Goal: Task Accomplishment & Management: Use online tool/utility

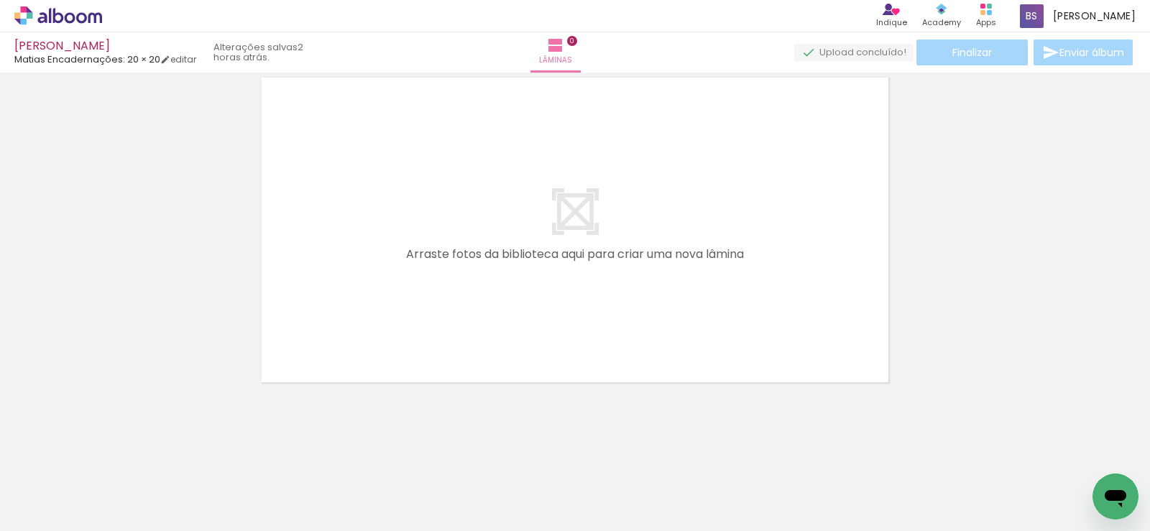
scroll to position [0, 863]
drag, startPoint x: 736, startPoint y: 496, endPoint x: 648, endPoint y: 425, distance: 113.5
click at [505, 323] on quentale-workspace at bounding box center [575, 265] width 1150 height 531
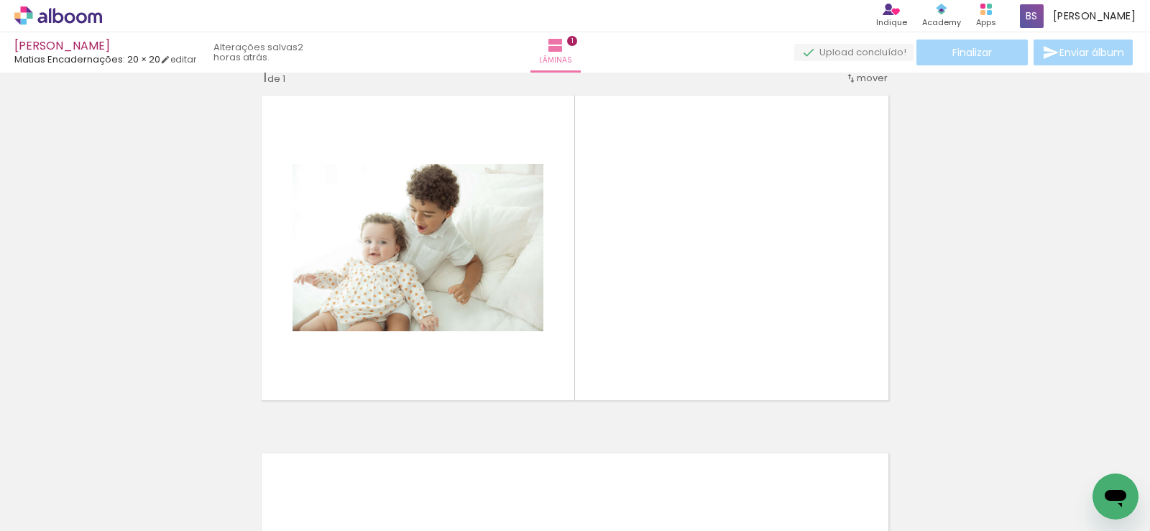
scroll to position [19, 0]
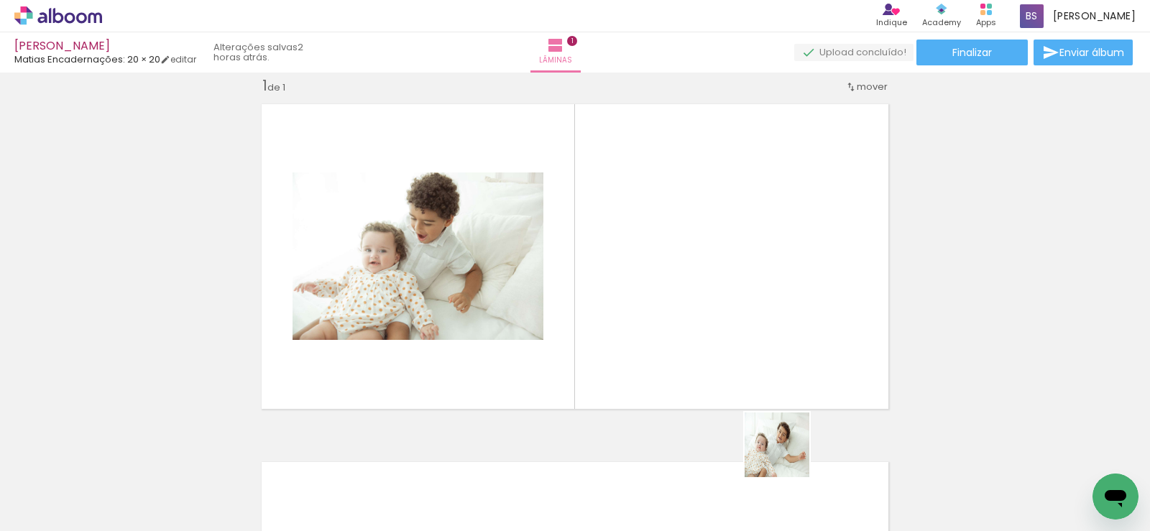
drag, startPoint x: 788, startPoint y: 456, endPoint x: 678, endPoint y: 311, distance: 181.6
click at [678, 311] on quentale-workspace at bounding box center [575, 265] width 1150 height 531
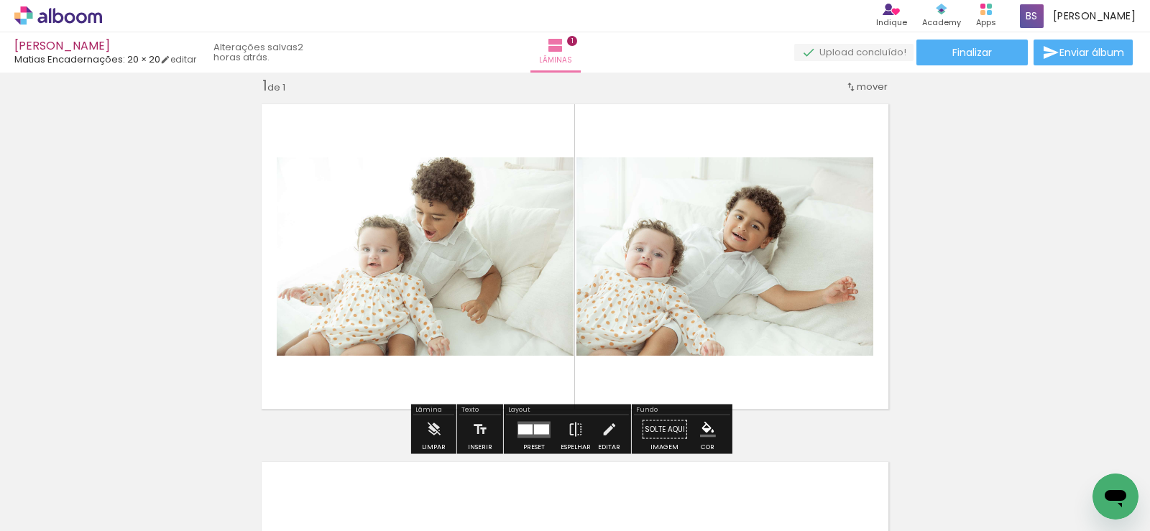
drag, startPoint x: 566, startPoint y: 497, endPoint x: 566, endPoint y: 344, distance: 153.8
click at [543, 296] on quentale-workspace at bounding box center [575, 265] width 1150 height 531
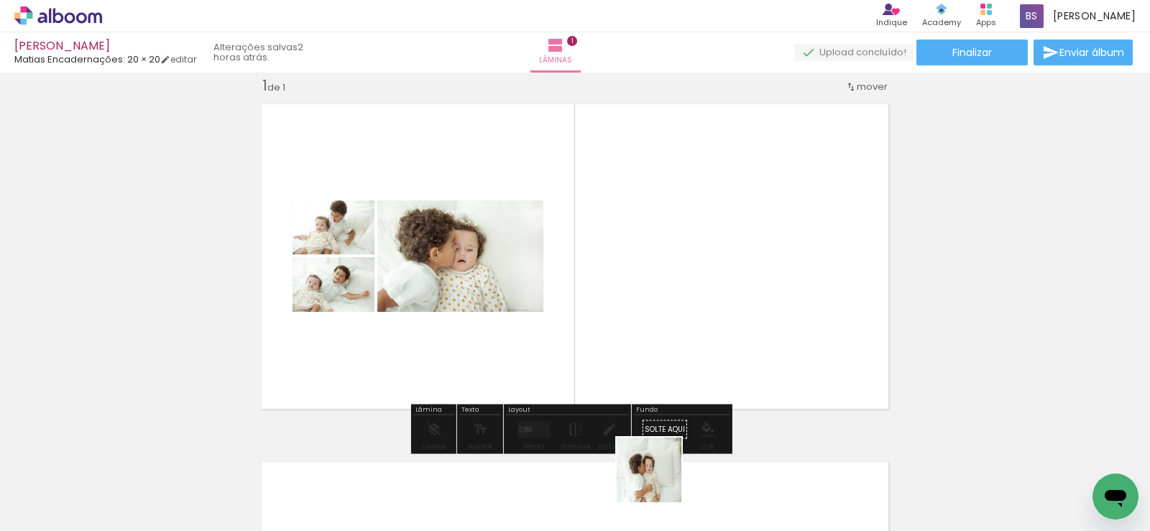
drag, startPoint x: 663, startPoint y: 497, endPoint x: 659, endPoint y: 259, distance: 238.7
click at [659, 259] on quentale-workspace at bounding box center [575, 265] width 1150 height 531
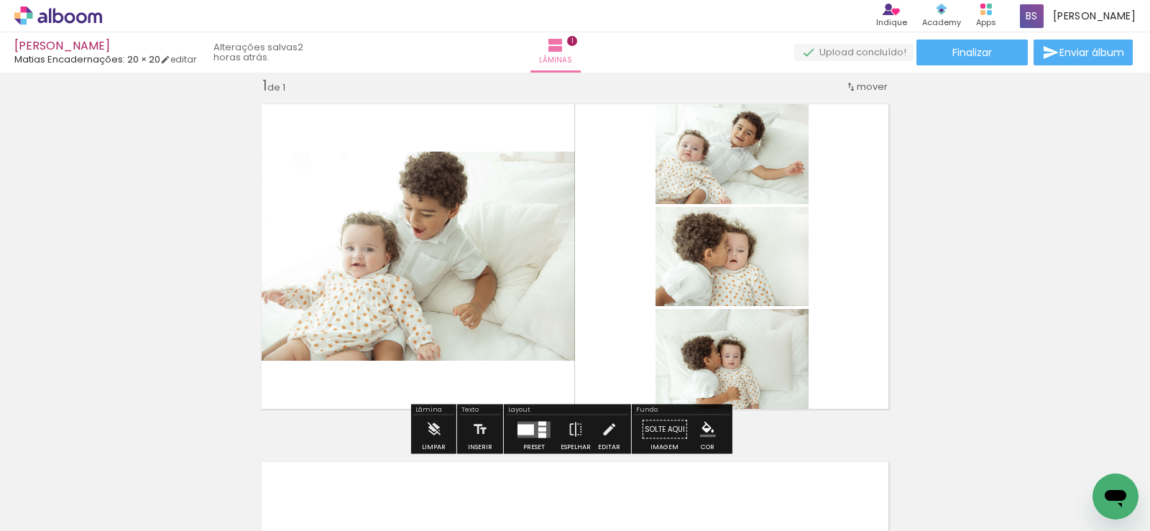
click at [538, 433] on div at bounding box center [542, 435] width 8 height 5
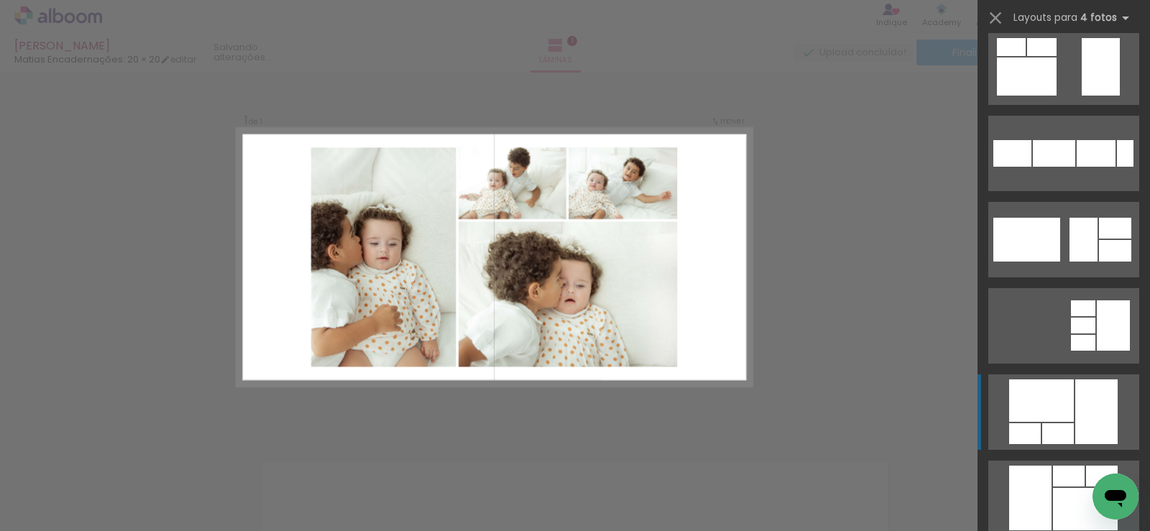
scroll to position [7619, 0]
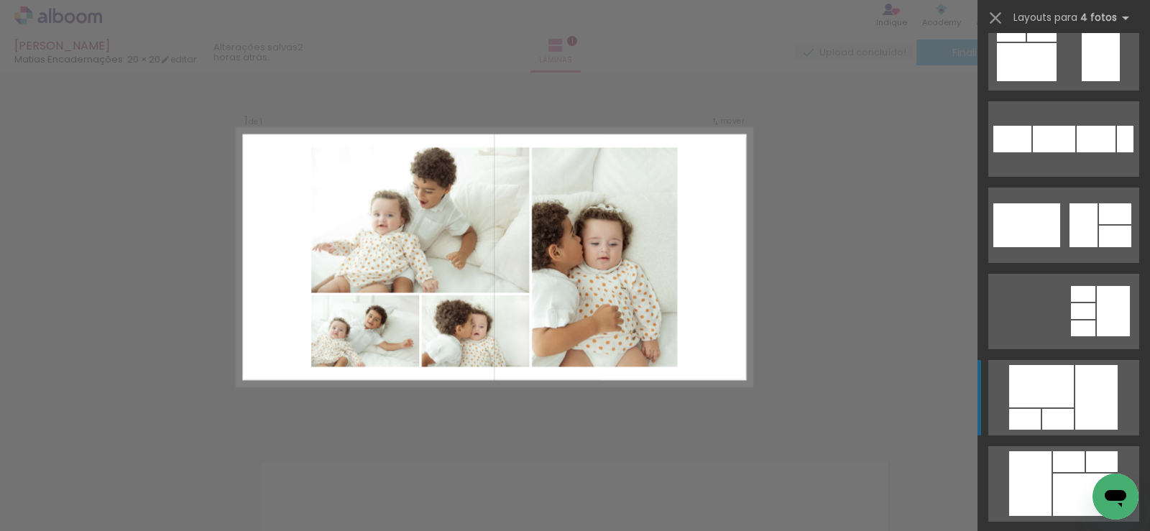
click at [1075, 408] on div at bounding box center [1096, 397] width 42 height 65
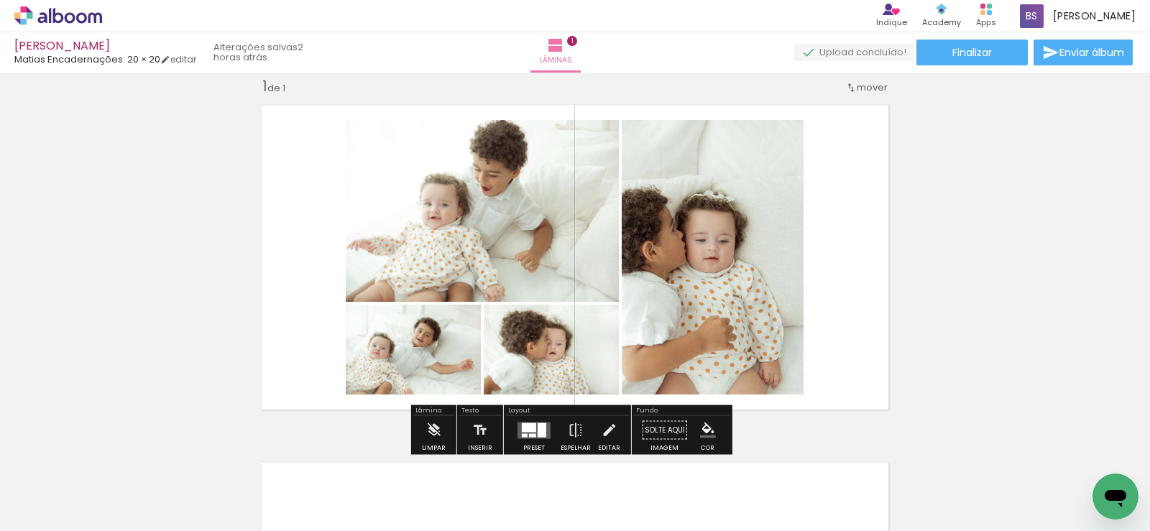
click at [535, 438] on quentale-layouter at bounding box center [534, 430] width 33 height 17
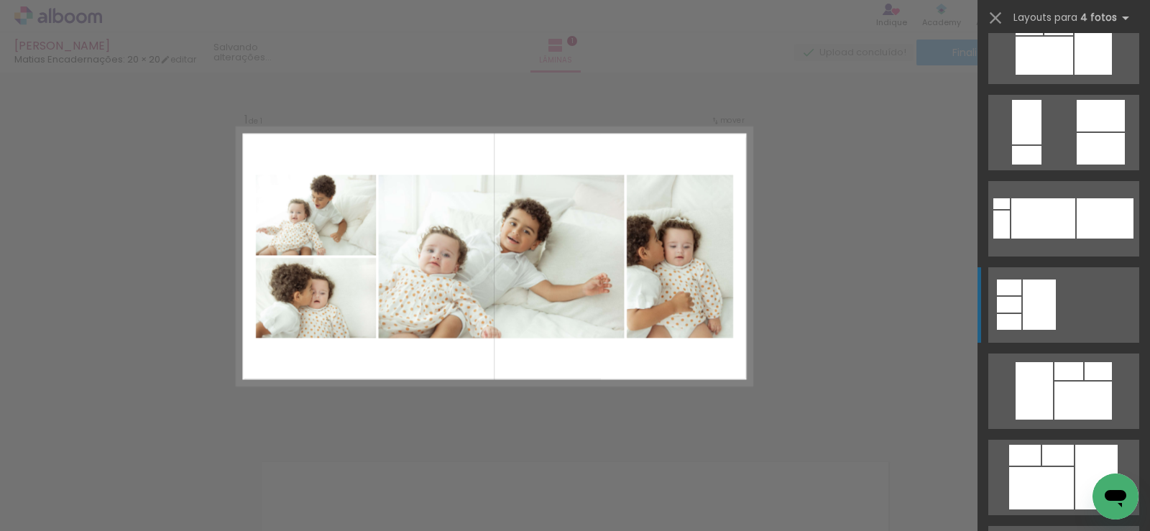
scroll to position [9517, 0]
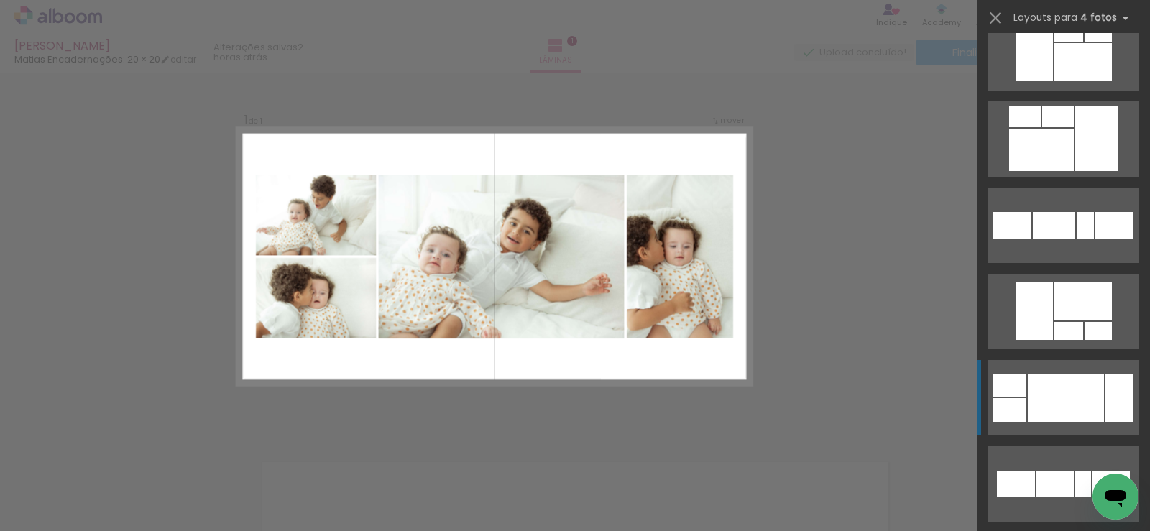
click at [1095, 400] on div at bounding box center [1066, 398] width 76 height 48
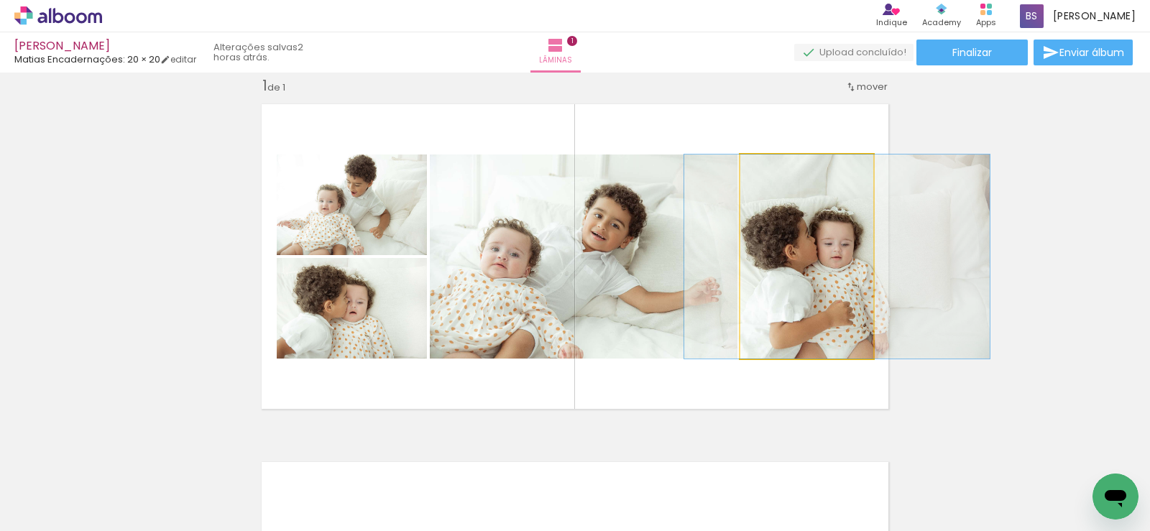
drag, startPoint x: 773, startPoint y: 288, endPoint x: 879, endPoint y: 294, distance: 106.6
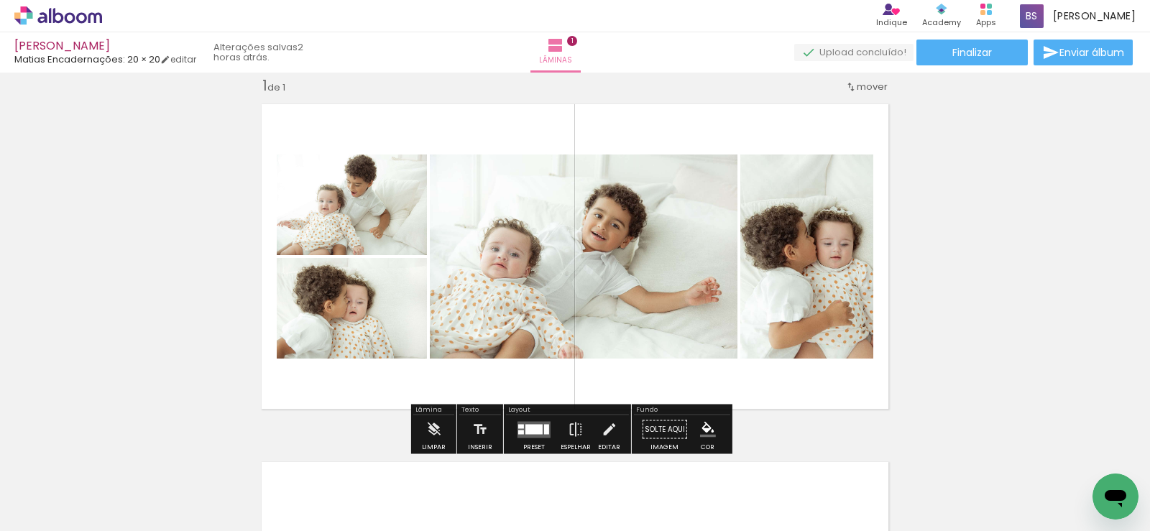
click at [995, 276] on div "Inserir lâmina 1 de 1" at bounding box center [575, 417] width 1150 height 717
click at [520, 436] on quentale-layouter at bounding box center [534, 429] width 33 height 17
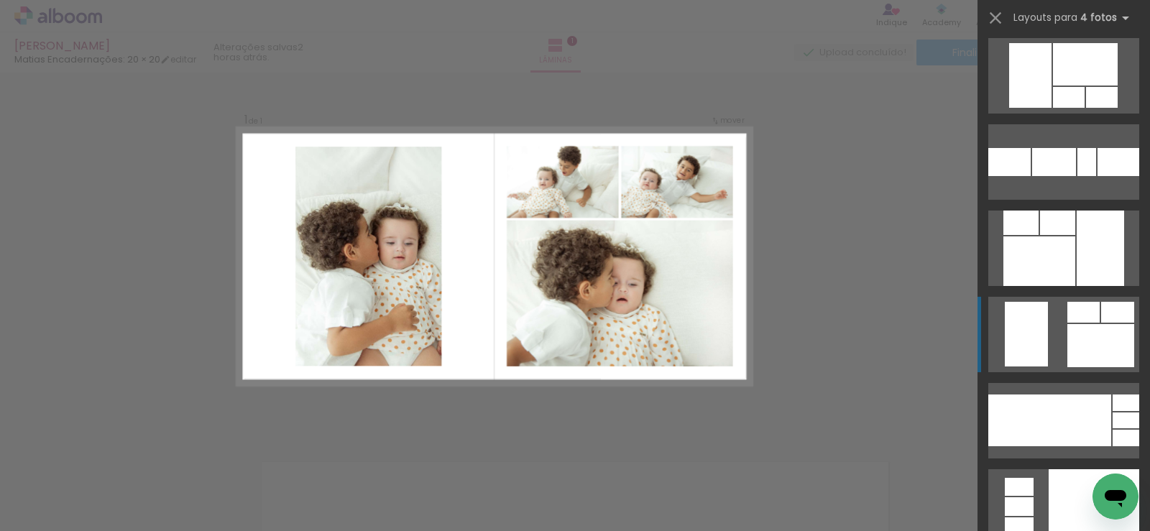
scroll to position [11055, 0]
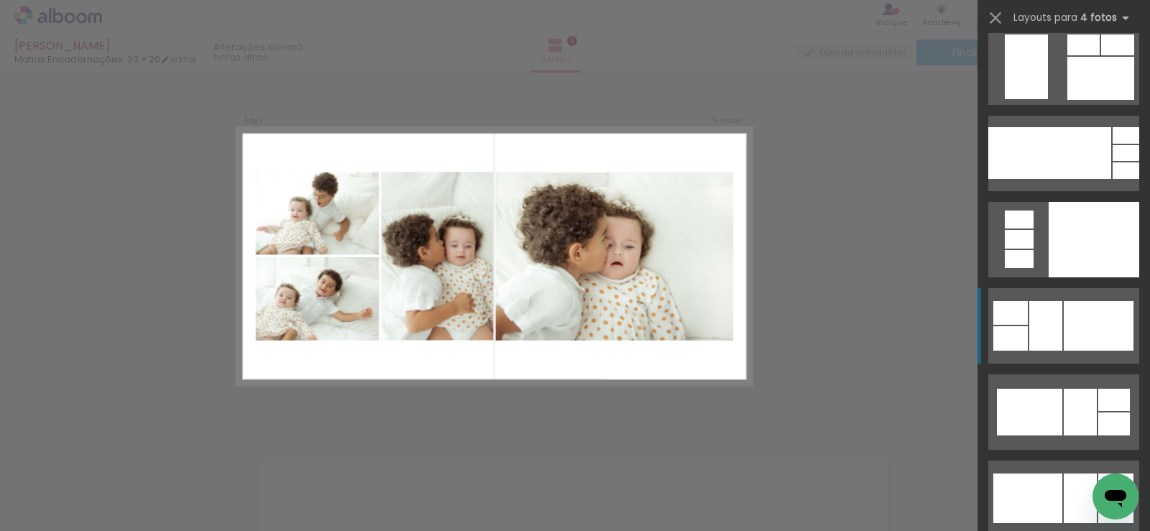
click at [1077, 336] on div at bounding box center [1099, 326] width 70 height 50
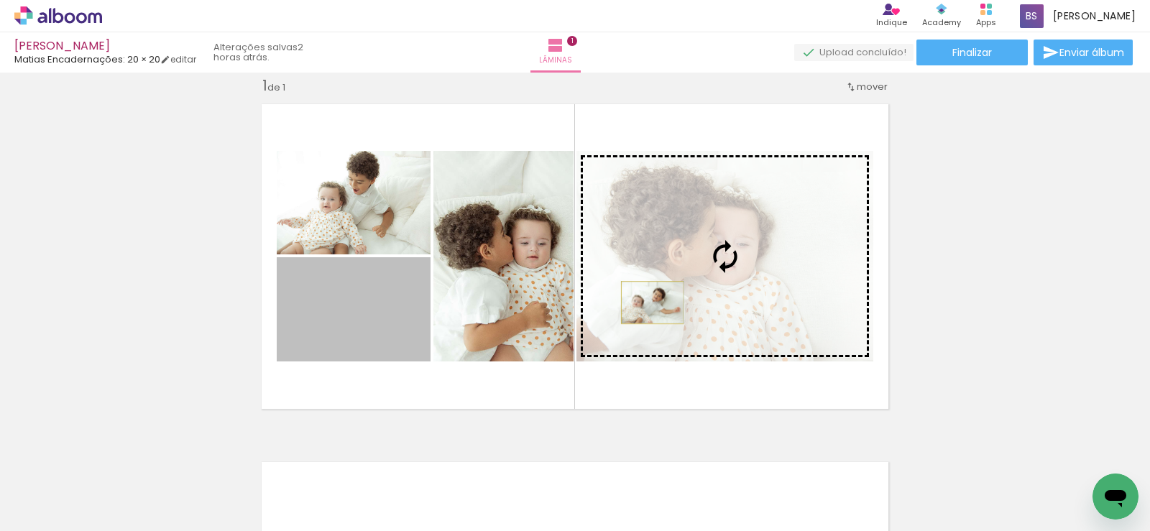
drag, startPoint x: 477, startPoint y: 333, endPoint x: 647, endPoint y: 303, distance: 173.0
click at [0, 0] on slot at bounding box center [0, 0] width 0 height 0
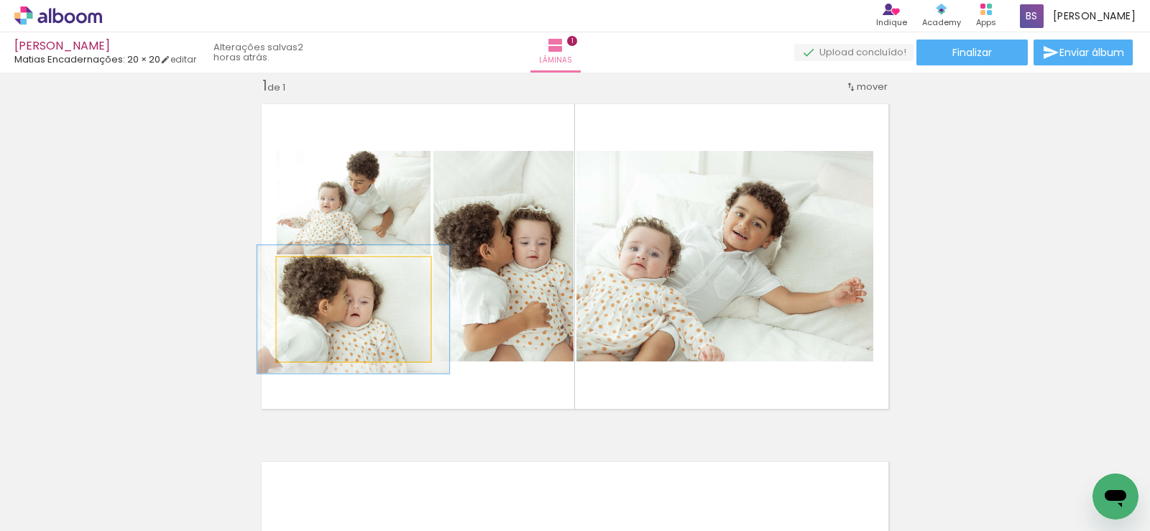
drag, startPoint x: 303, startPoint y: 270, endPoint x: 317, endPoint y: 272, distance: 14.5
type paper-slider "129"
click at [317, 270] on div at bounding box center [322, 272] width 13 height 13
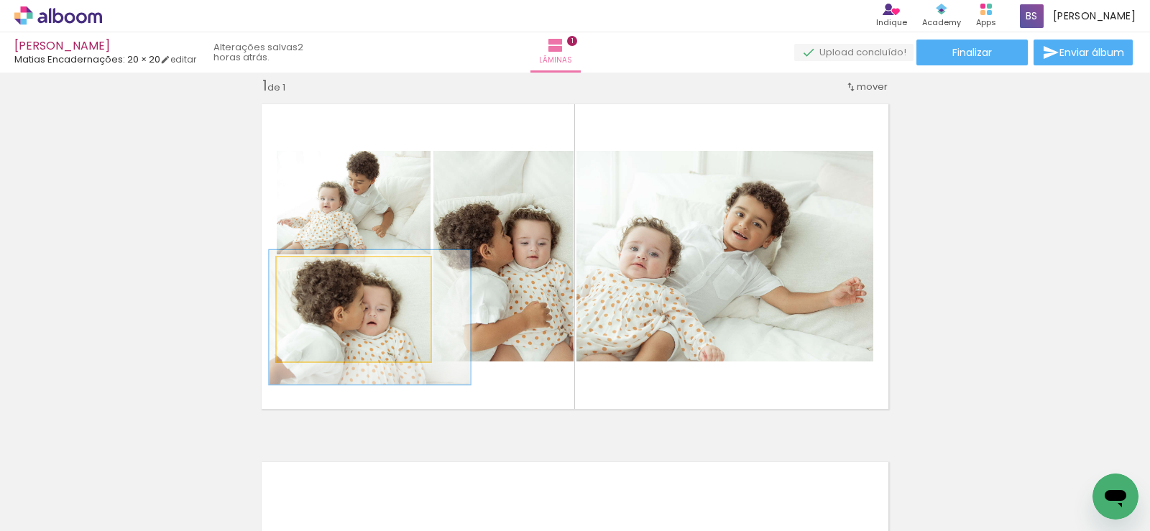
drag, startPoint x: 351, startPoint y: 326, endPoint x: 364, endPoint y: 336, distance: 17.0
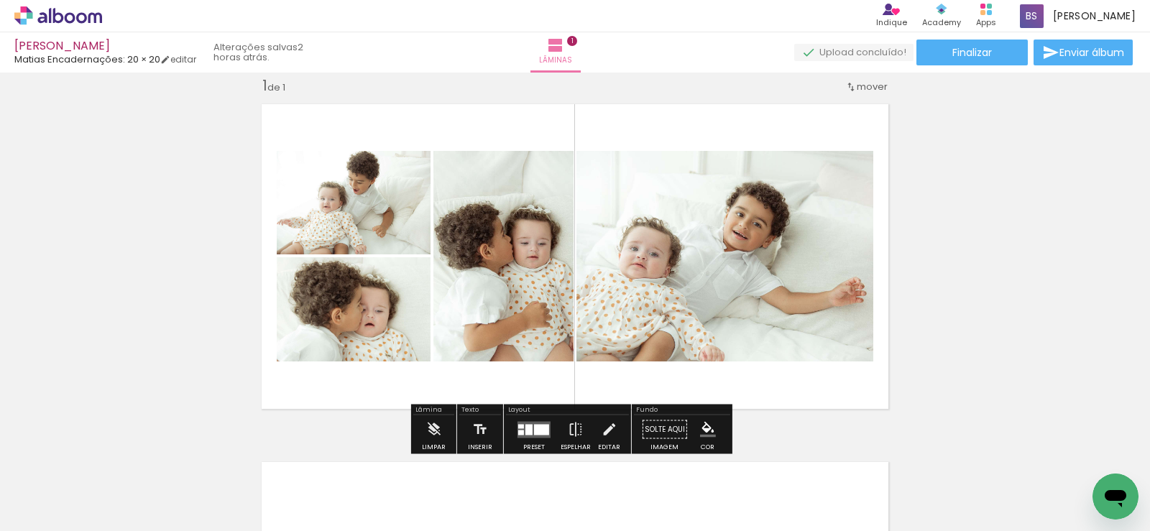
click at [952, 307] on div "Inserir lâmina 1 de 1" at bounding box center [575, 417] width 1150 height 717
click at [981, 275] on div "Inserir lâmina 1 de 1" at bounding box center [575, 417] width 1150 height 717
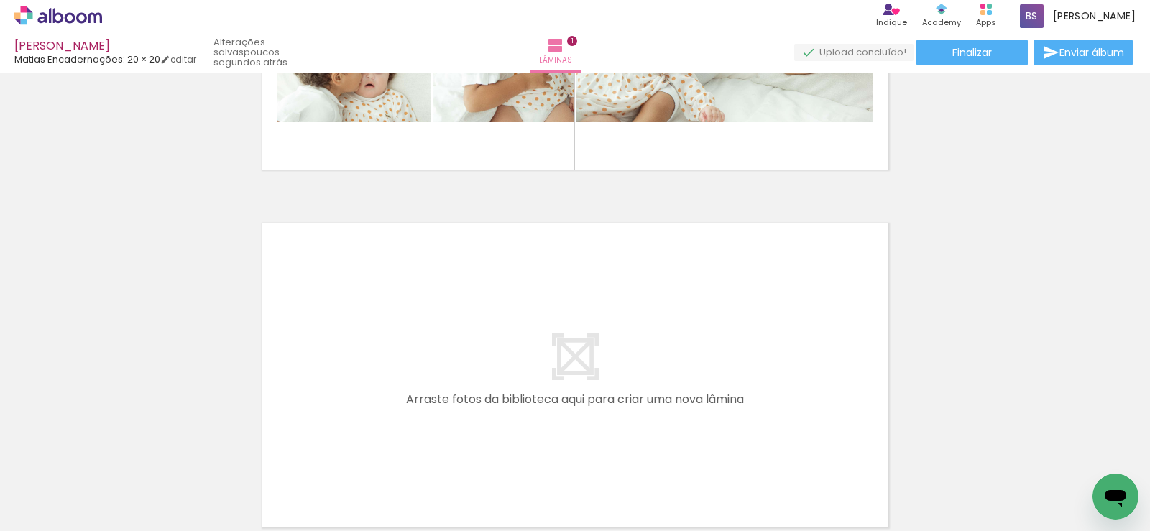
scroll to position [288, 0]
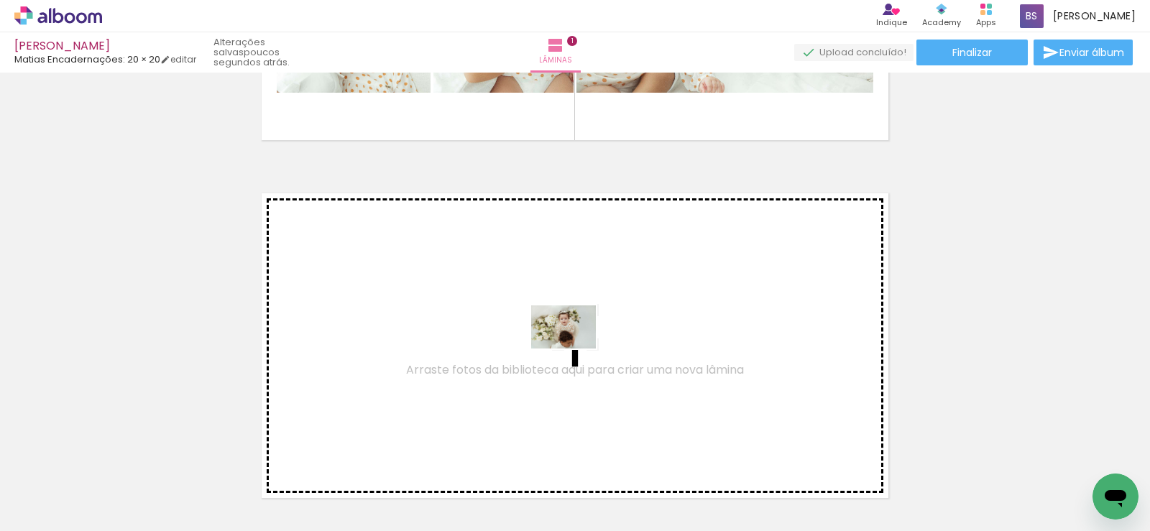
drag, startPoint x: 1008, startPoint y: 492, endPoint x: 564, endPoint y: 350, distance: 465.6
click at [564, 350] on quentale-workspace at bounding box center [575, 265] width 1150 height 531
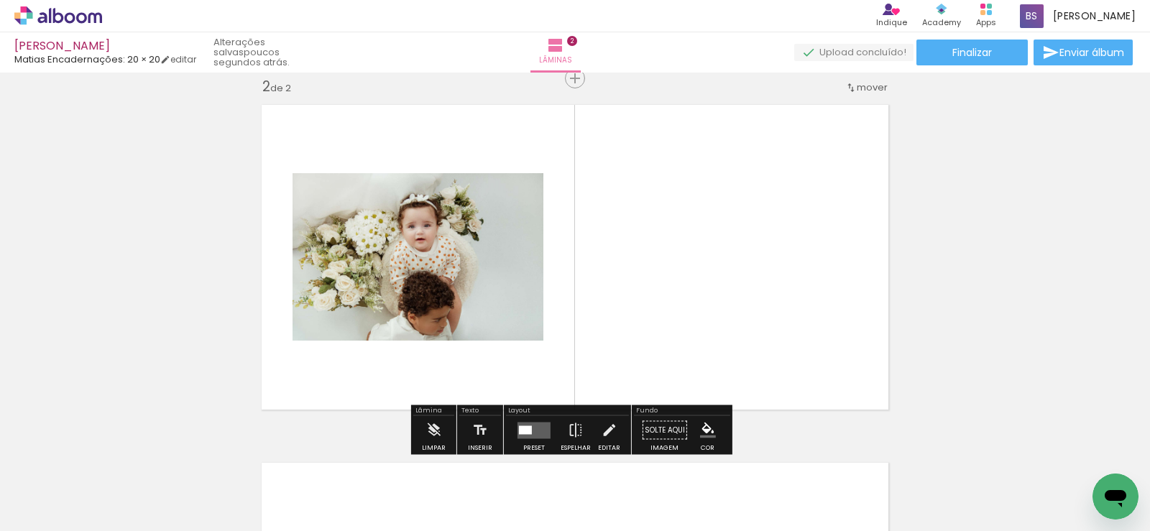
scroll to position [377, 0]
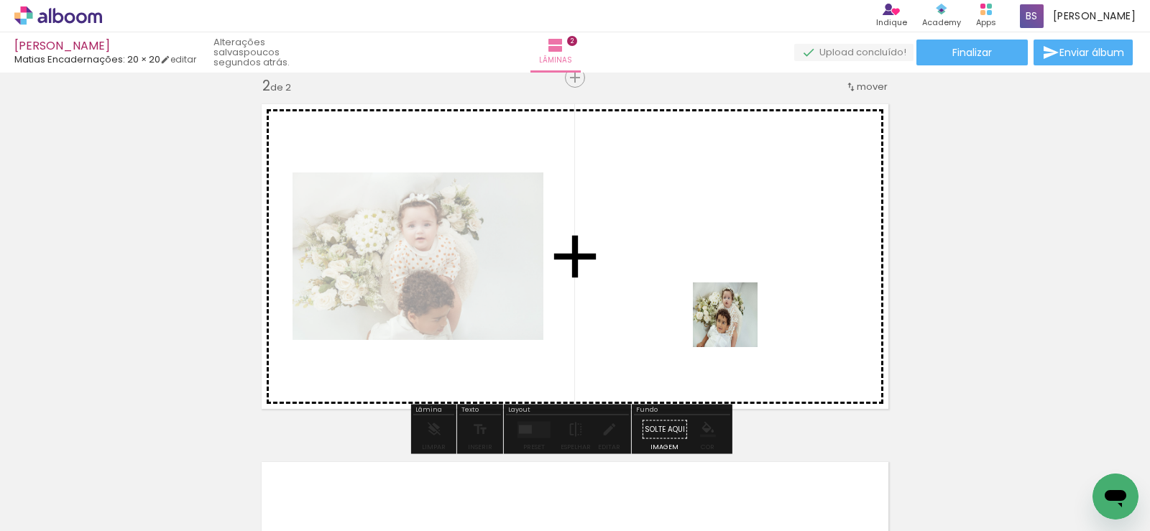
drag, startPoint x: 939, startPoint y: 500, endPoint x: 728, endPoint y: 324, distance: 275.1
click at [728, 324] on quentale-workspace at bounding box center [575, 265] width 1150 height 531
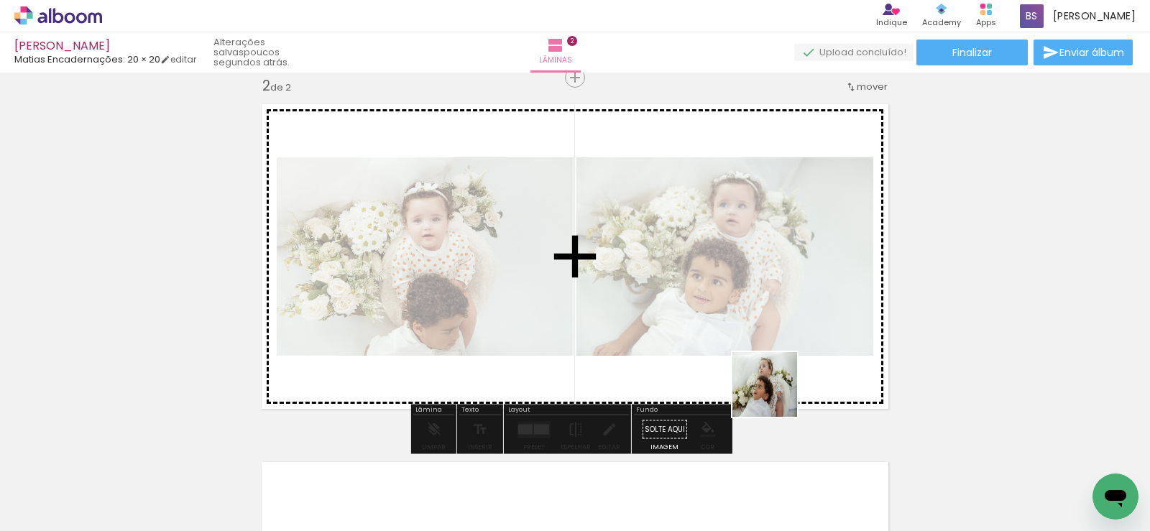
drag, startPoint x: 858, startPoint y: 495, endPoint x: 692, endPoint y: 324, distance: 237.4
click at [692, 324] on quentale-workspace at bounding box center [575, 265] width 1150 height 531
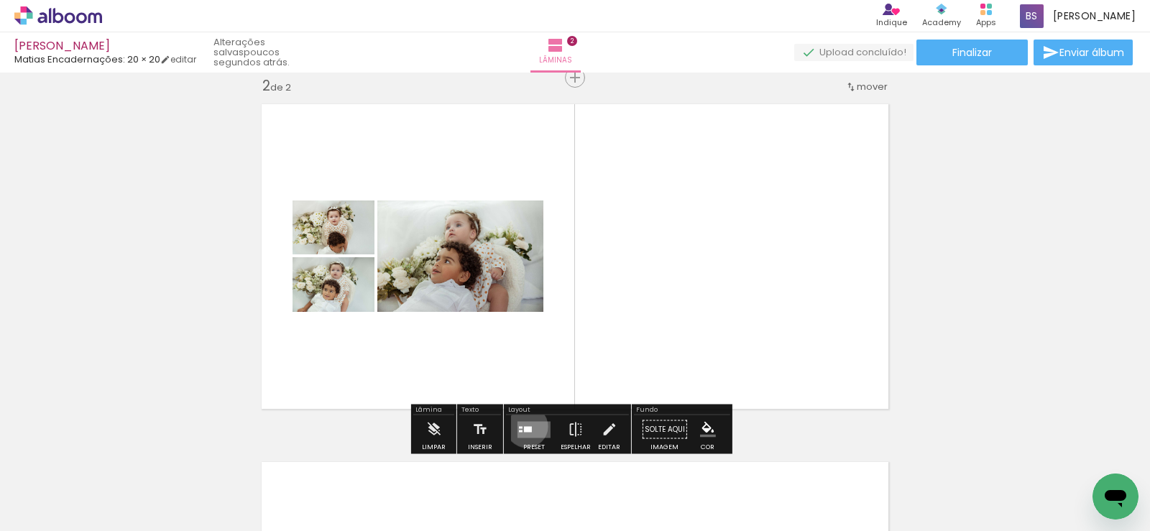
click at [524, 426] on div at bounding box center [528, 429] width 8 height 6
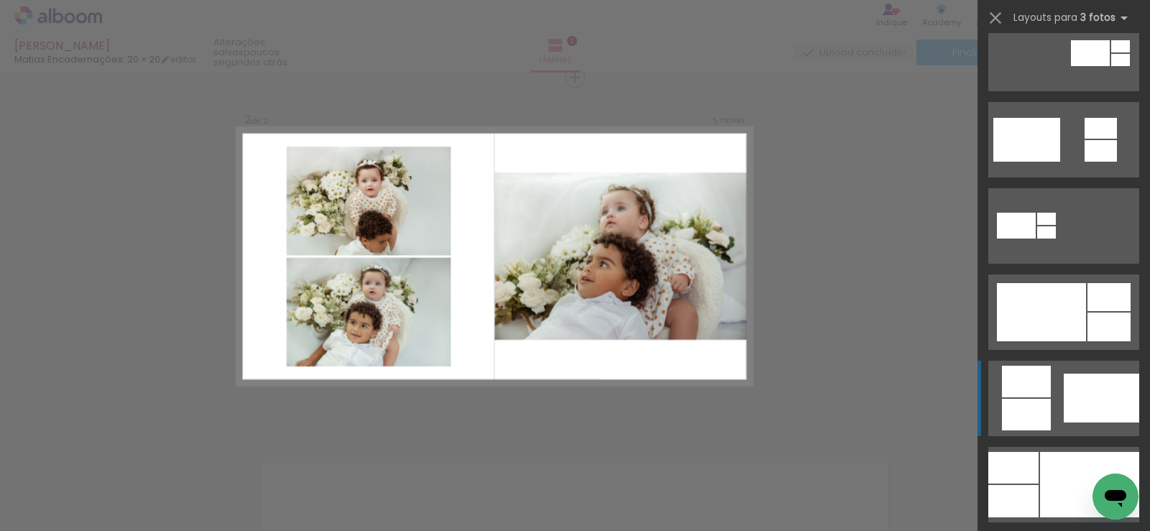
scroll to position [575, 0]
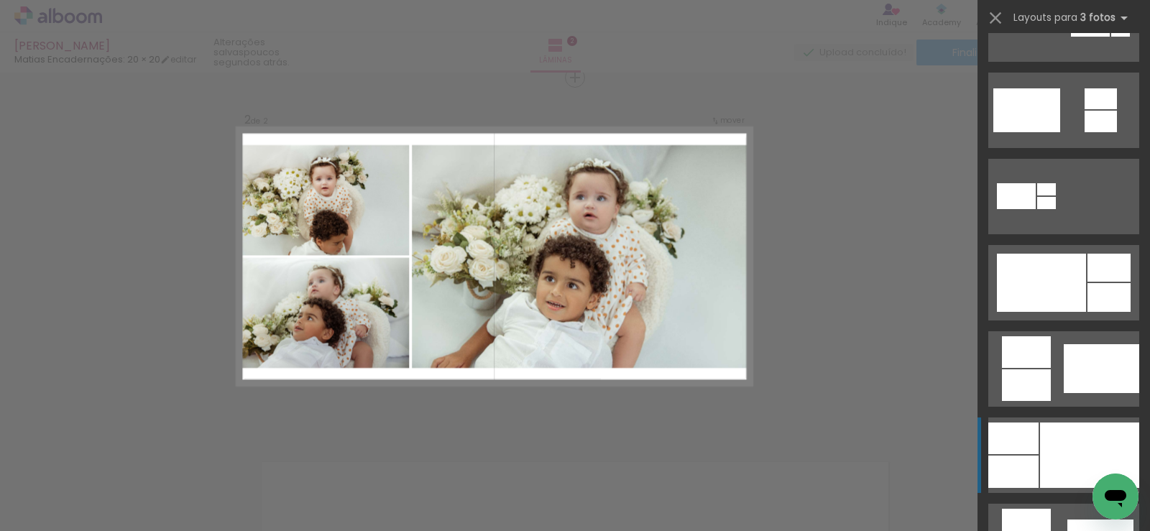
click at [1094, 431] on div at bounding box center [1089, 455] width 99 height 65
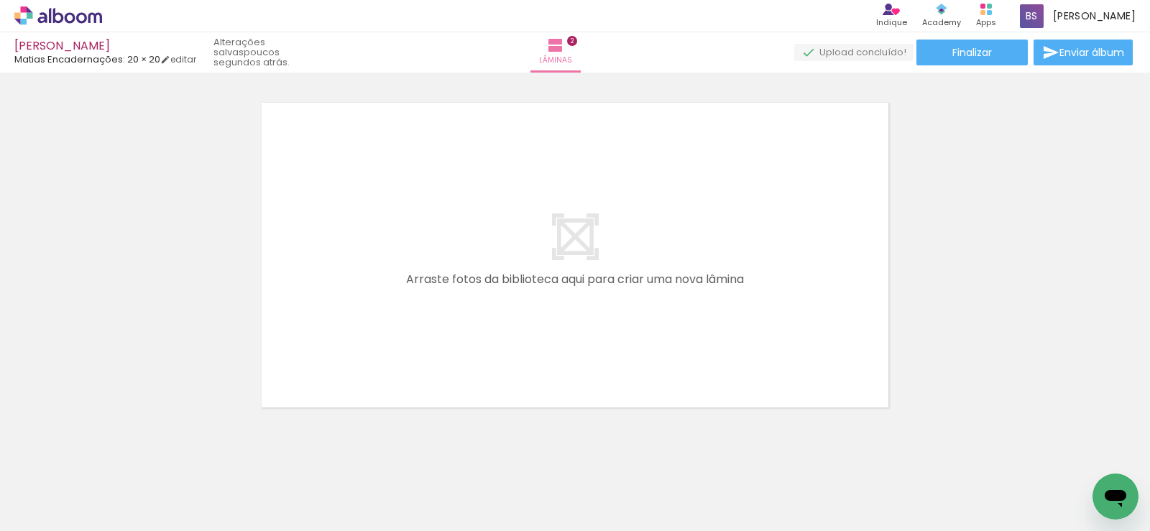
scroll to position [0, 328]
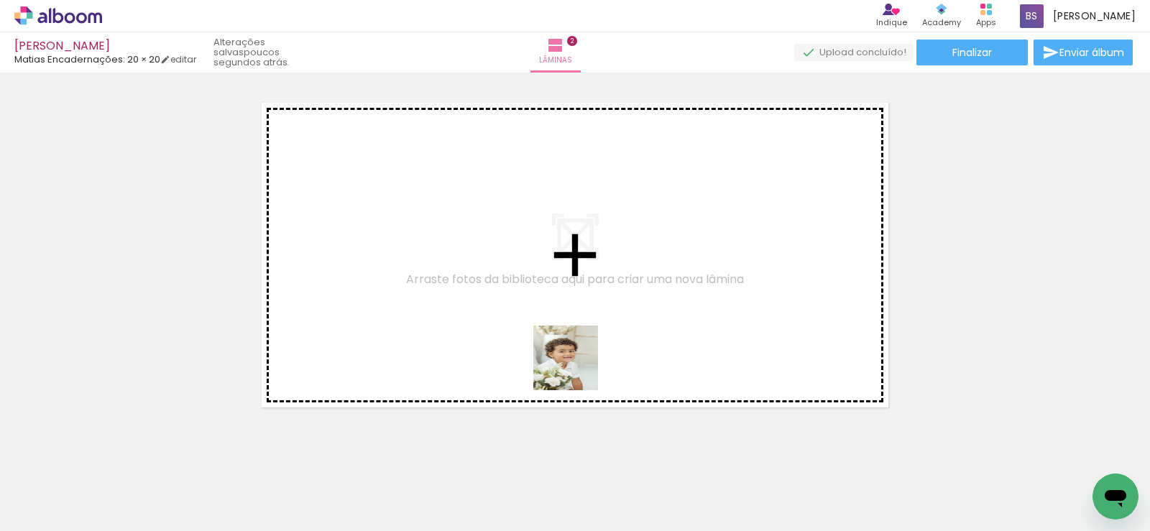
drag, startPoint x: 718, startPoint y: 487, endPoint x: 564, endPoint y: 359, distance: 200.1
click at [564, 359] on quentale-workspace at bounding box center [575, 265] width 1150 height 531
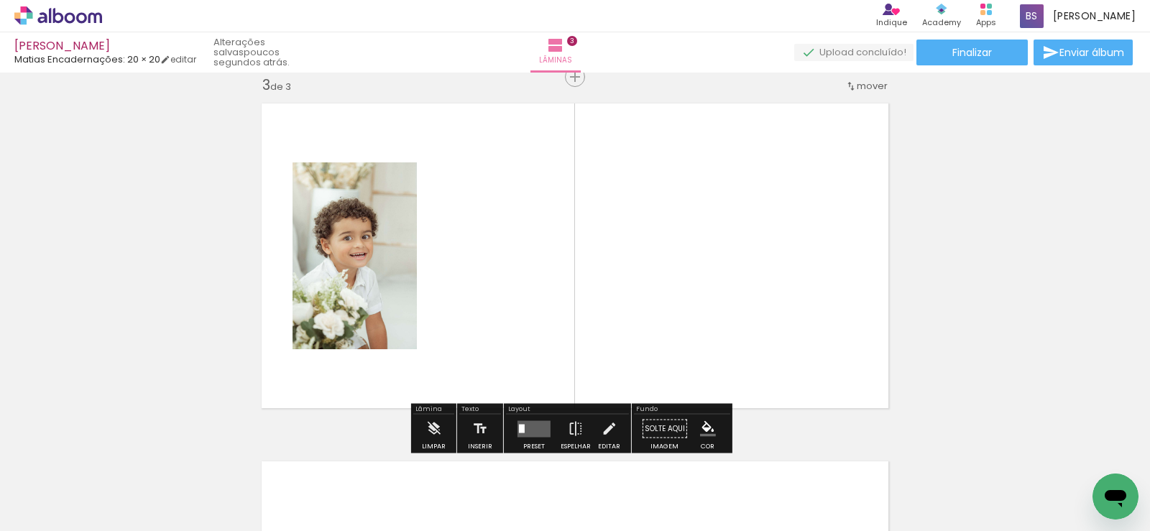
scroll to position [735, 0]
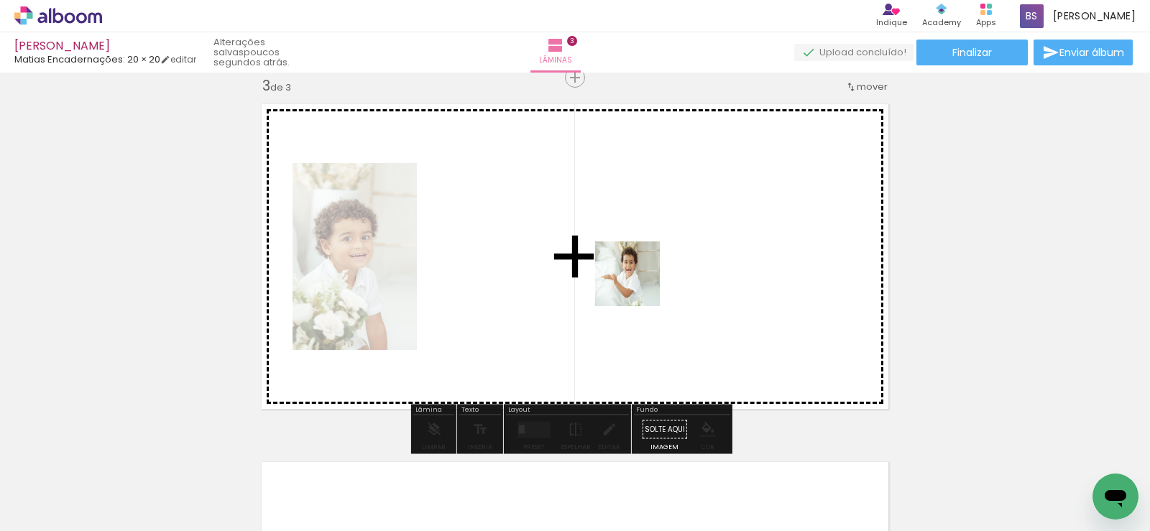
drag, startPoint x: 748, startPoint y: 435, endPoint x: 633, endPoint y: 273, distance: 198.5
click at [633, 273] on quentale-workspace at bounding box center [575, 265] width 1150 height 531
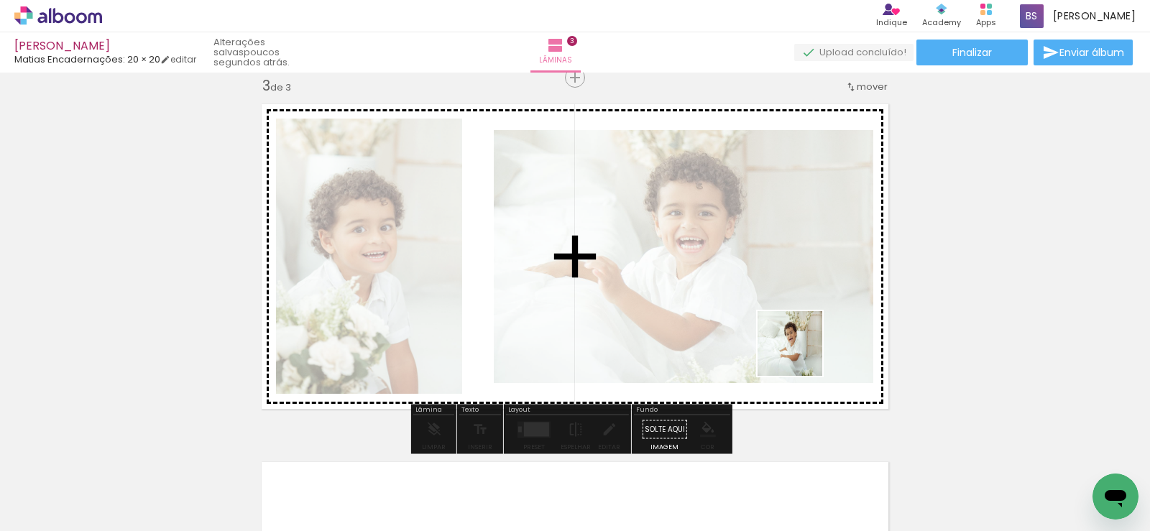
drag, startPoint x: 891, startPoint y: 493, endPoint x: 781, endPoint y: 325, distance: 200.6
click at [783, 328] on quentale-workspace at bounding box center [575, 265] width 1150 height 531
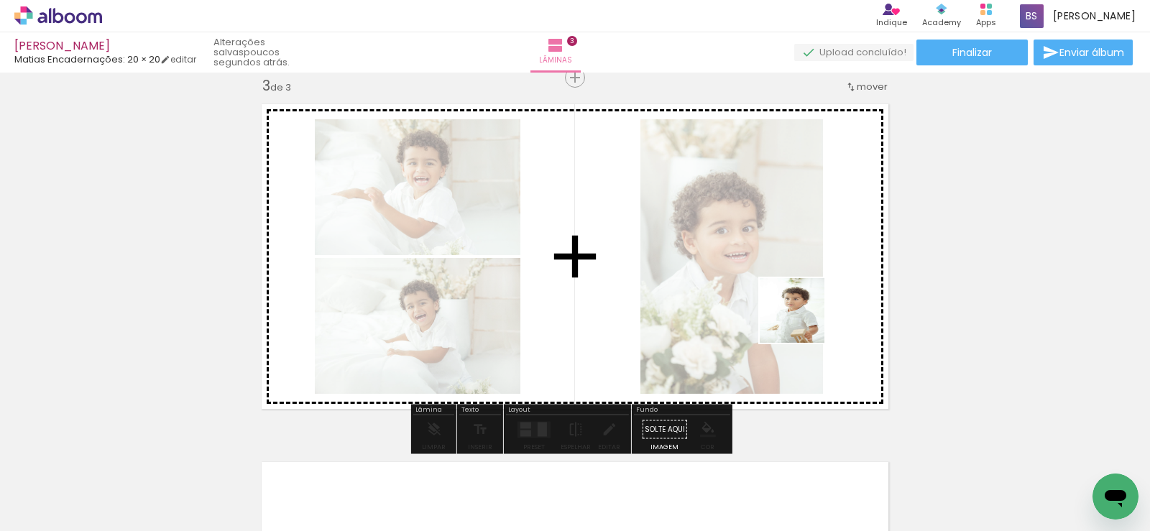
drag, startPoint x: 1035, startPoint y: 505, endPoint x: 803, endPoint y: 321, distance: 295.8
click at [803, 321] on quentale-workspace at bounding box center [575, 265] width 1150 height 531
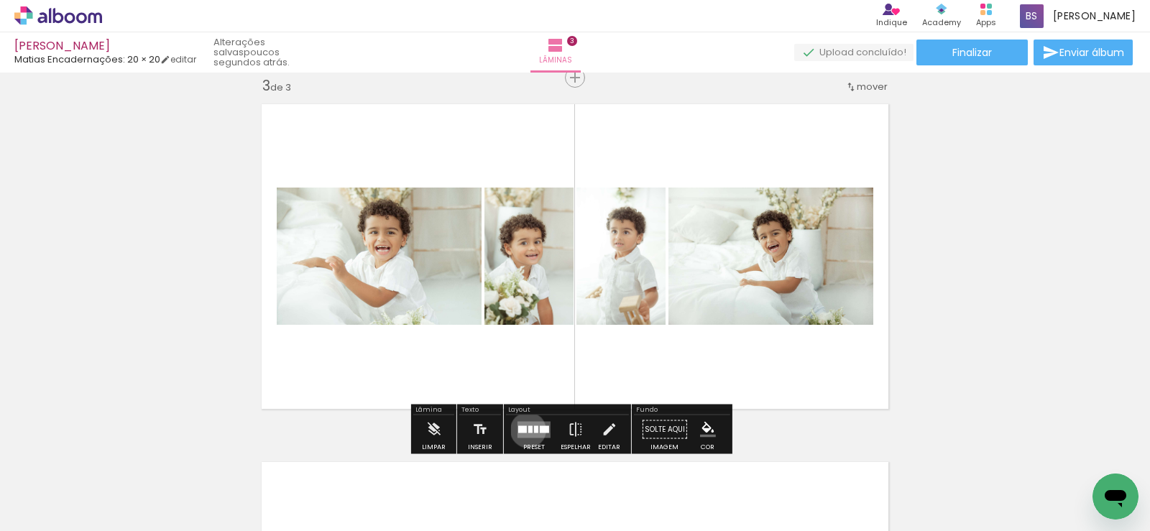
click at [528, 430] on div at bounding box center [530, 429] width 4 height 7
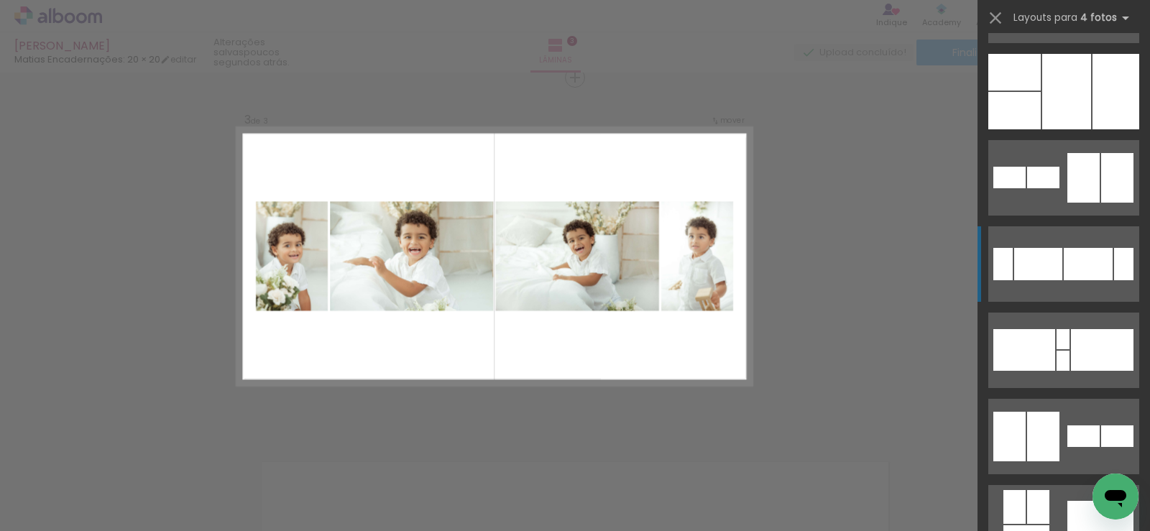
scroll to position [216, 0]
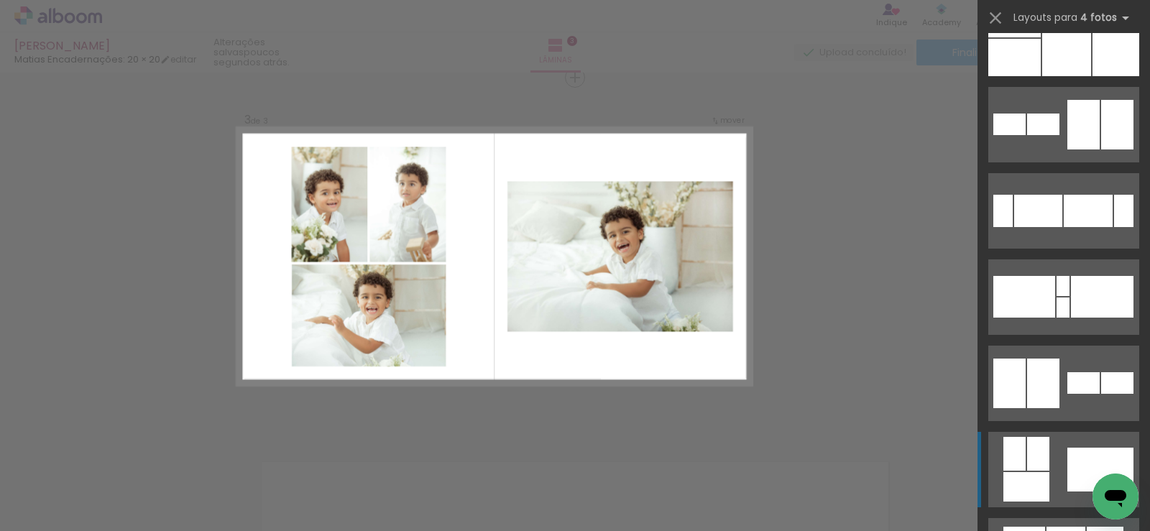
click at [1090, 470] on div at bounding box center [1100, 470] width 66 height 44
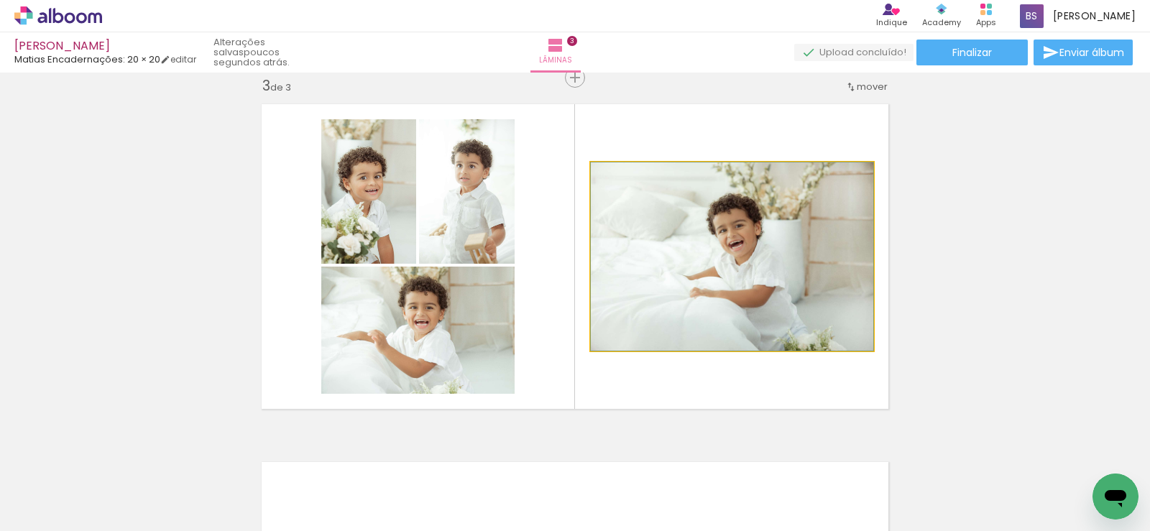
drag, startPoint x: 740, startPoint y: 293, endPoint x: 717, endPoint y: 296, distance: 23.9
click at [738, 293] on quentale-photo at bounding box center [732, 256] width 282 height 188
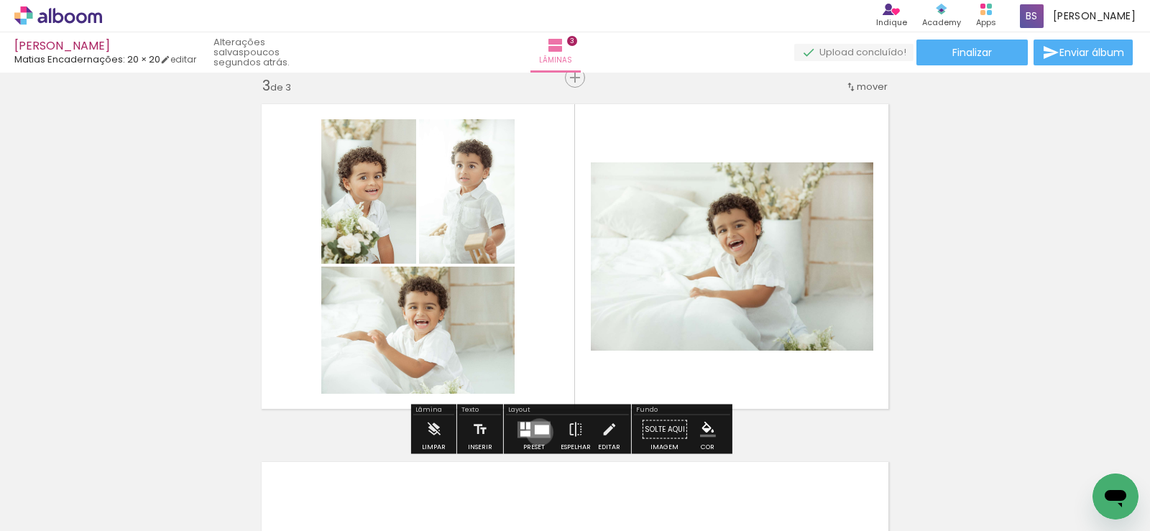
click at [536, 432] on div at bounding box center [542, 429] width 14 height 9
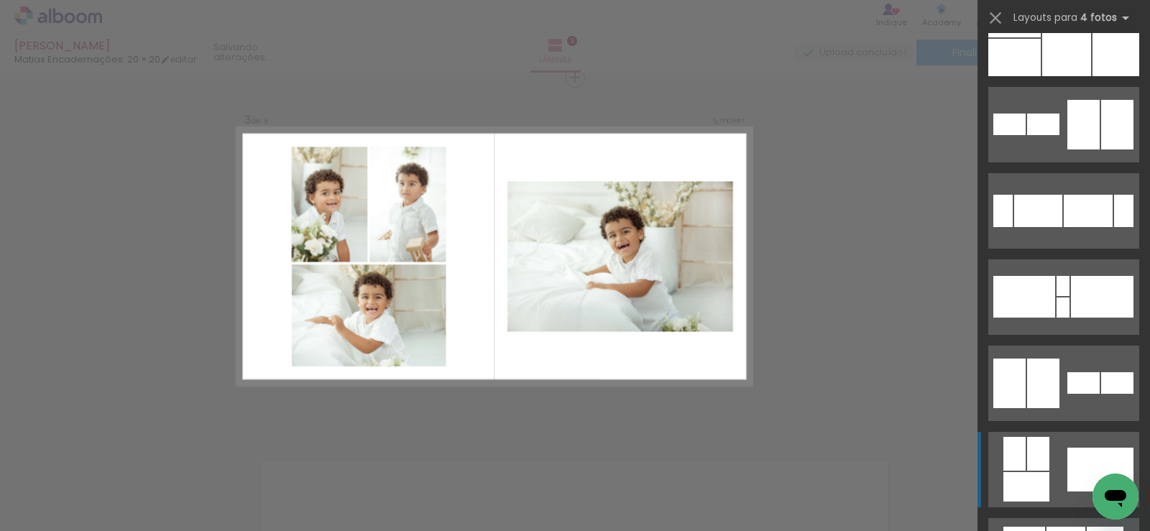
scroll to position [604, 0]
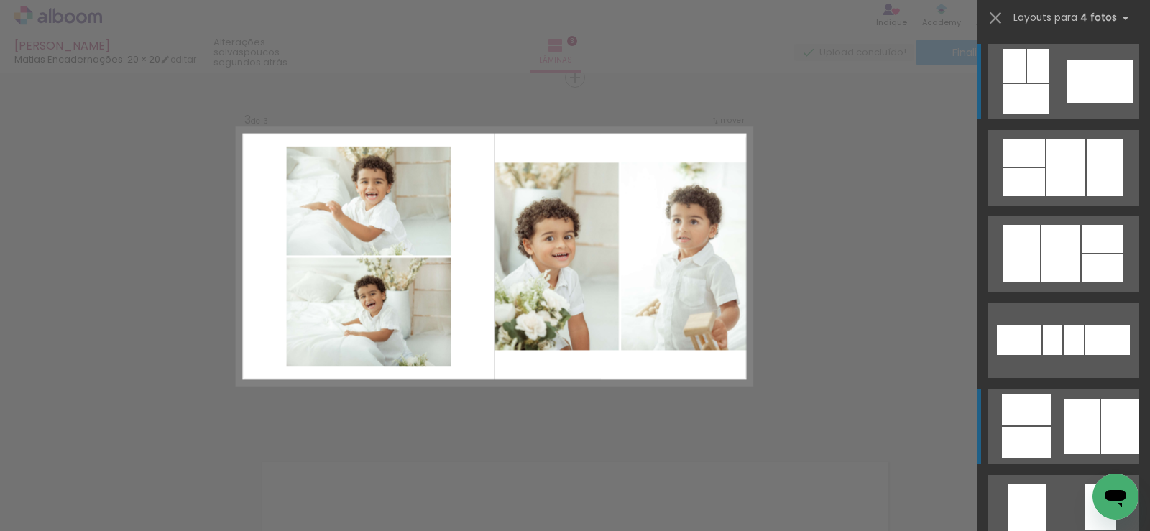
click at [1101, 431] on div at bounding box center [1120, 426] width 38 height 55
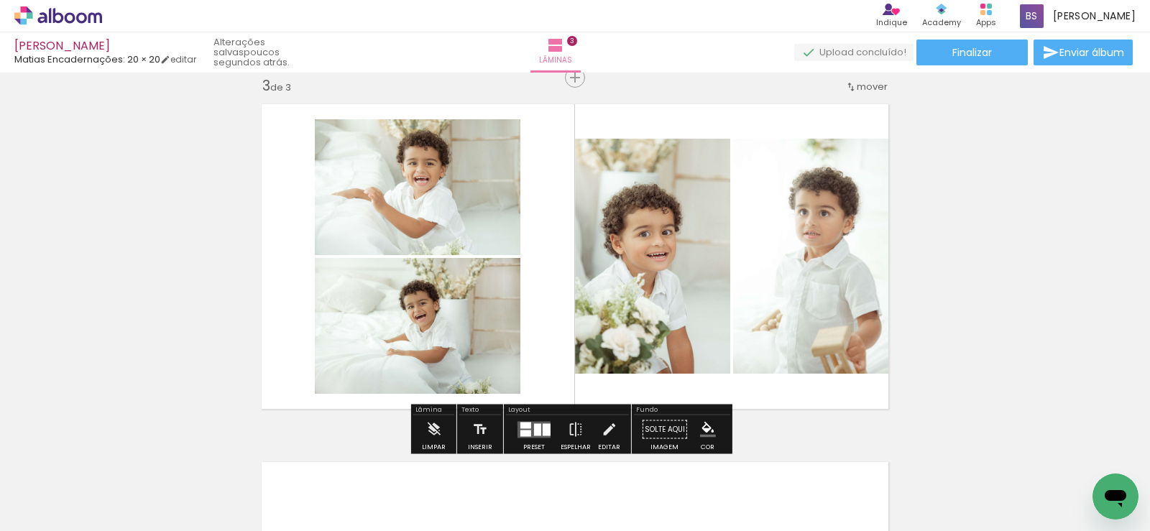
click at [1058, 342] on div "Inserir lâmina 1 de 3 Inserir lâmina 2 de 3 Inserir lâmina 3 de 3" at bounding box center [575, 59] width 1150 height 1433
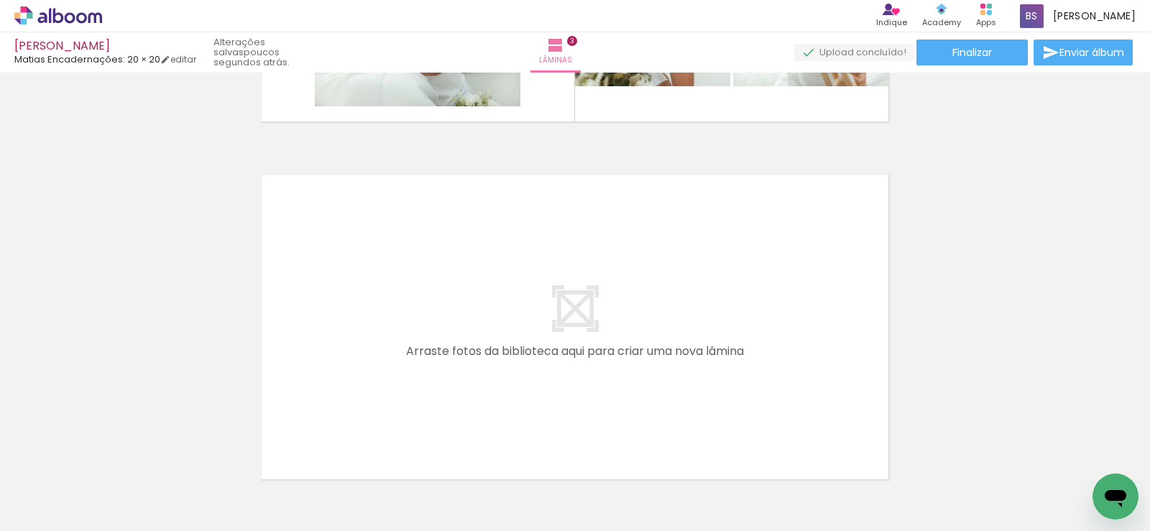
scroll to position [0, 0]
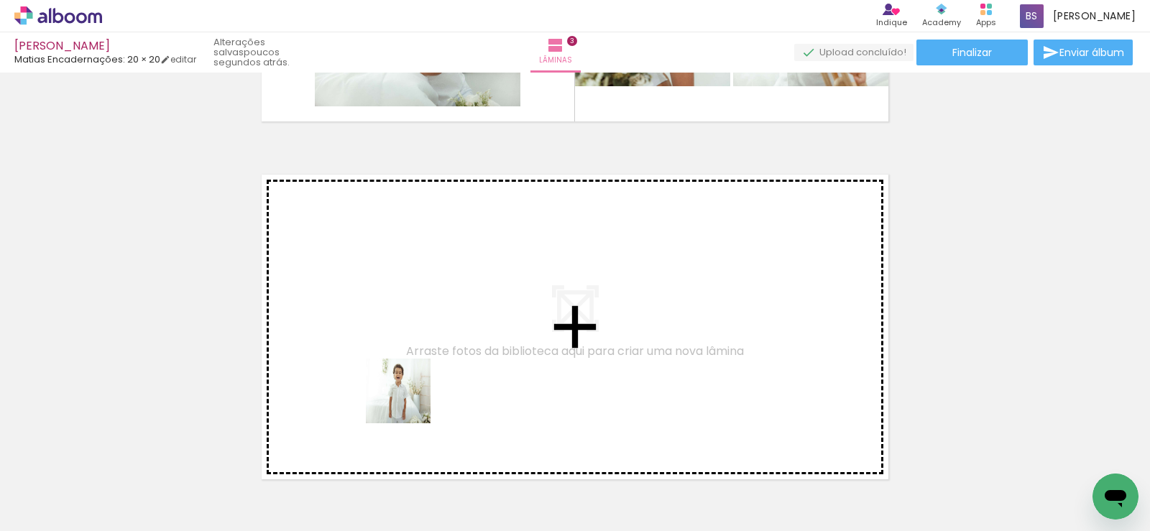
drag, startPoint x: 417, startPoint y: 417, endPoint x: 311, endPoint y: 300, distance: 157.8
click at [311, 300] on quentale-workspace at bounding box center [575, 265] width 1150 height 531
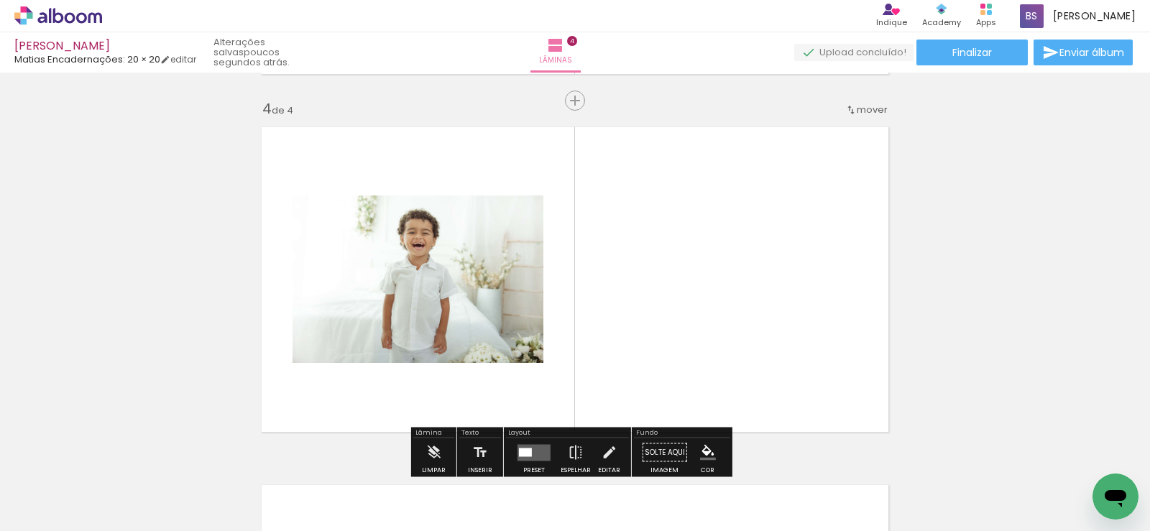
scroll to position [1093, 0]
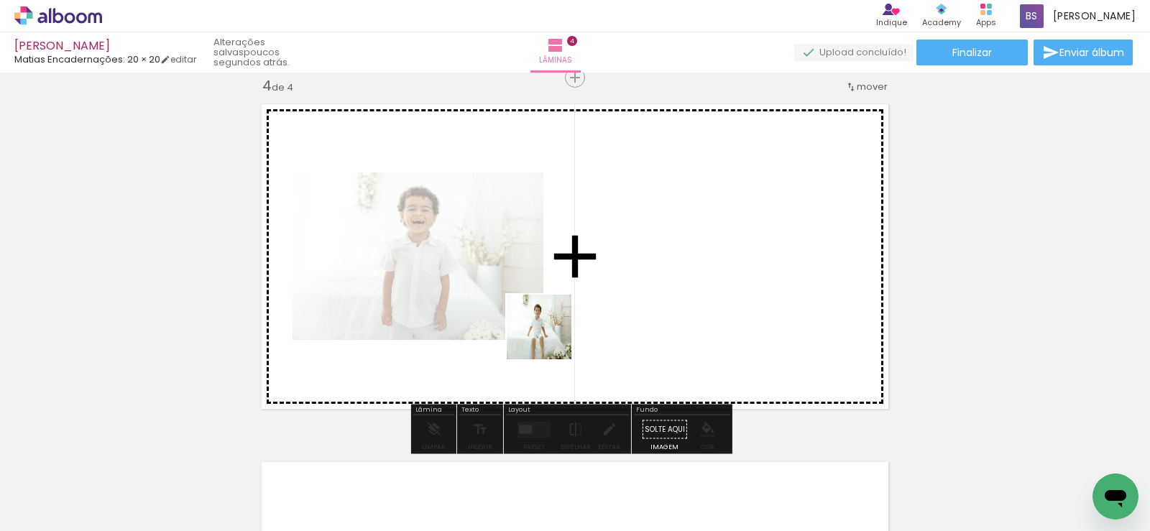
drag, startPoint x: 547, startPoint y: 492, endPoint x: 565, endPoint y: 366, distance: 127.1
click at [553, 329] on quentale-workspace at bounding box center [575, 265] width 1150 height 531
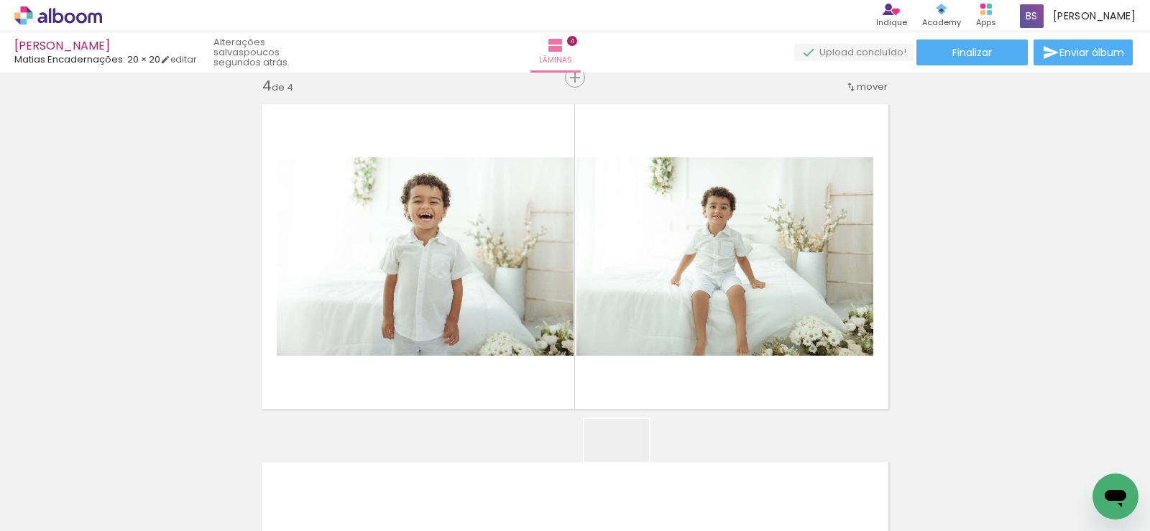
drag, startPoint x: 627, startPoint y: 492, endPoint x: 640, endPoint y: 412, distance: 80.9
click at [618, 316] on quentale-workspace at bounding box center [575, 265] width 1150 height 531
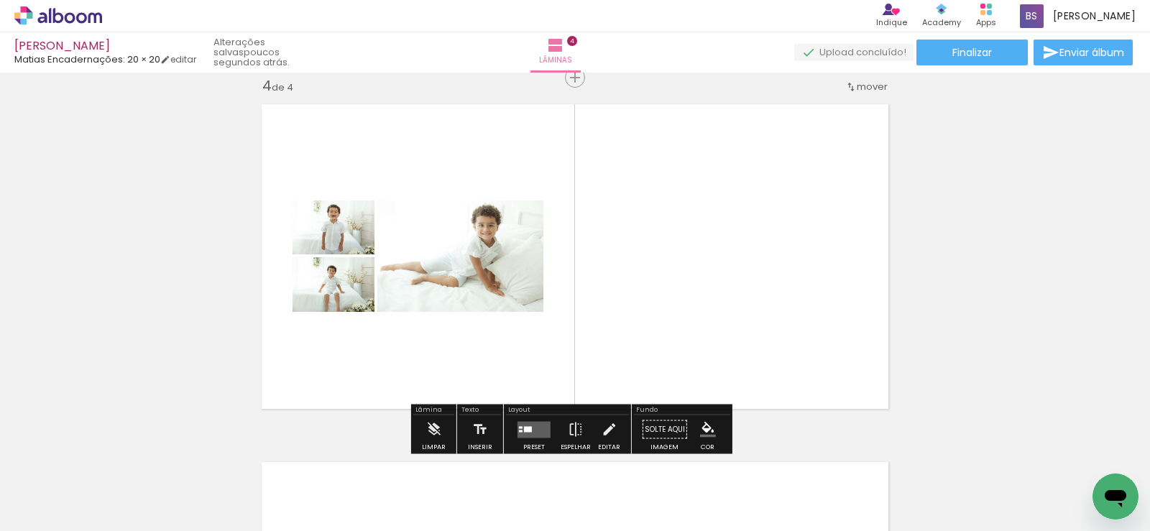
drag, startPoint x: 705, startPoint y: 490, endPoint x: 706, endPoint y: 268, distance: 221.4
click at [706, 270] on quentale-workspace at bounding box center [575, 265] width 1150 height 531
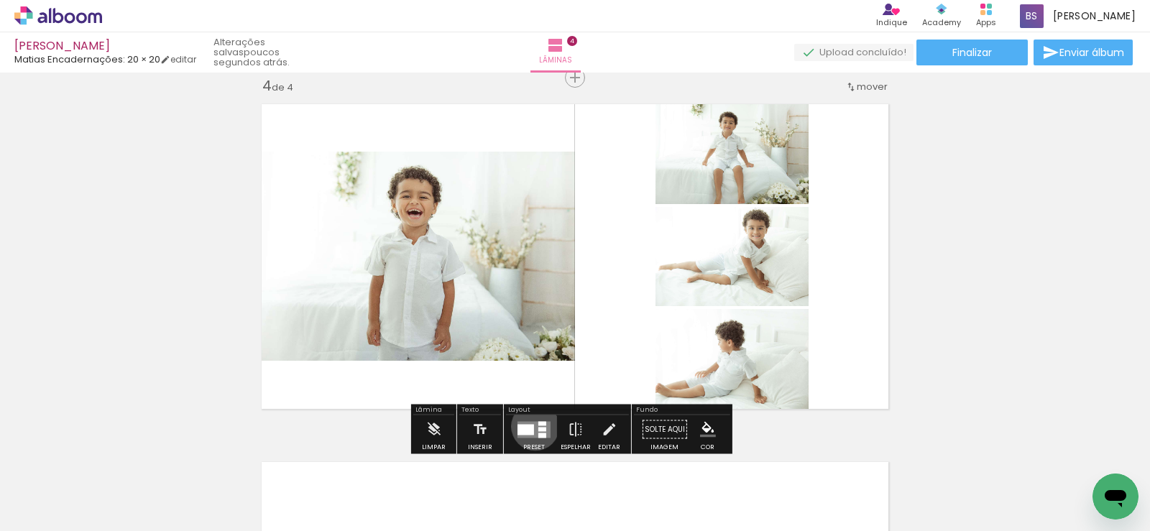
click at [532, 426] on quentale-layouter at bounding box center [534, 429] width 33 height 17
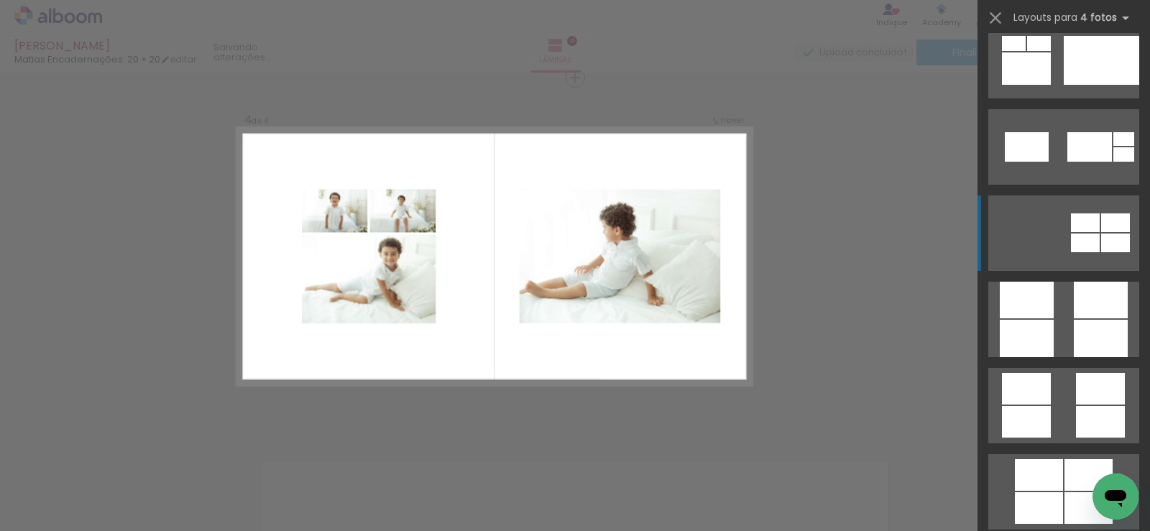
scroll to position [4097, 0]
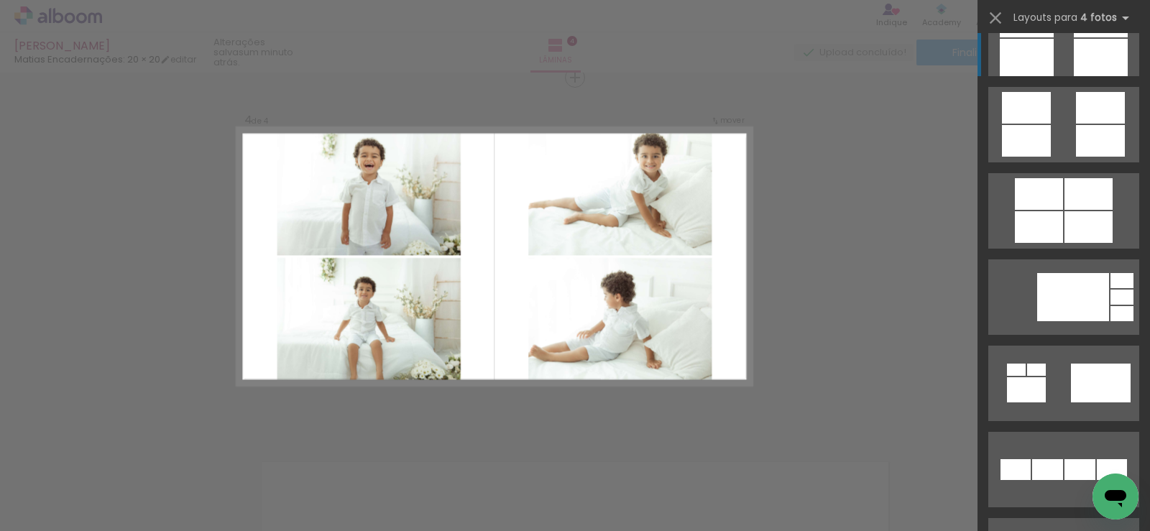
click at [1112, 62] on div at bounding box center [1101, 57] width 54 height 37
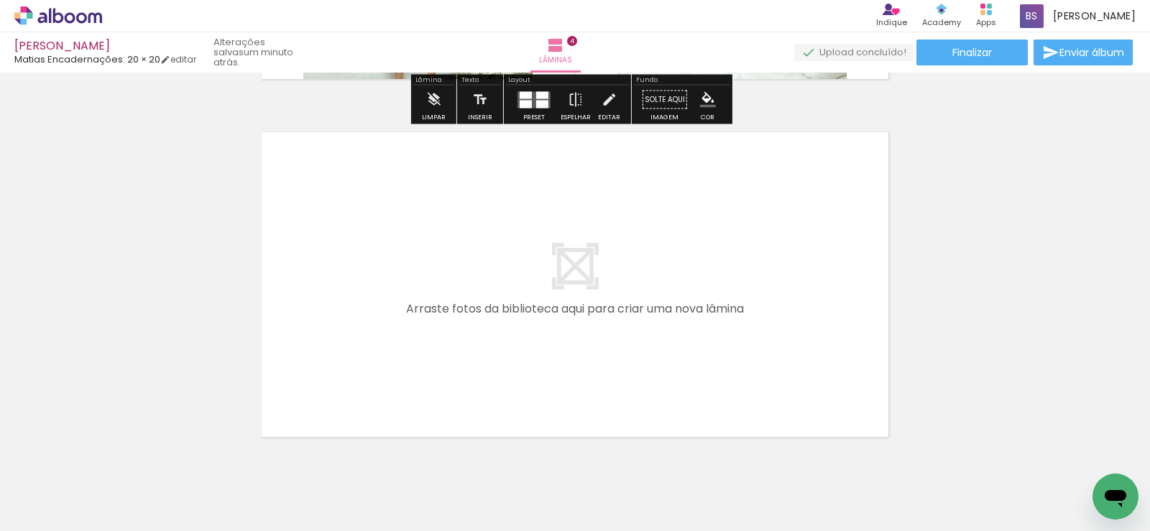
scroll to position [1452, 0]
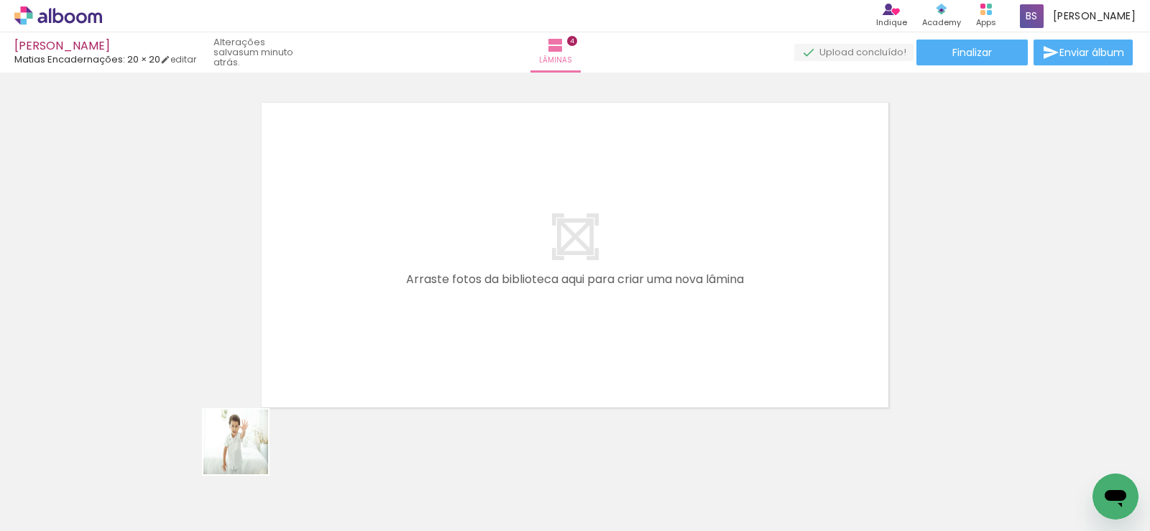
drag, startPoint x: 231, startPoint y: 491, endPoint x: 370, endPoint y: 239, distance: 288.3
click at [370, 239] on quentale-workspace at bounding box center [575, 265] width 1150 height 531
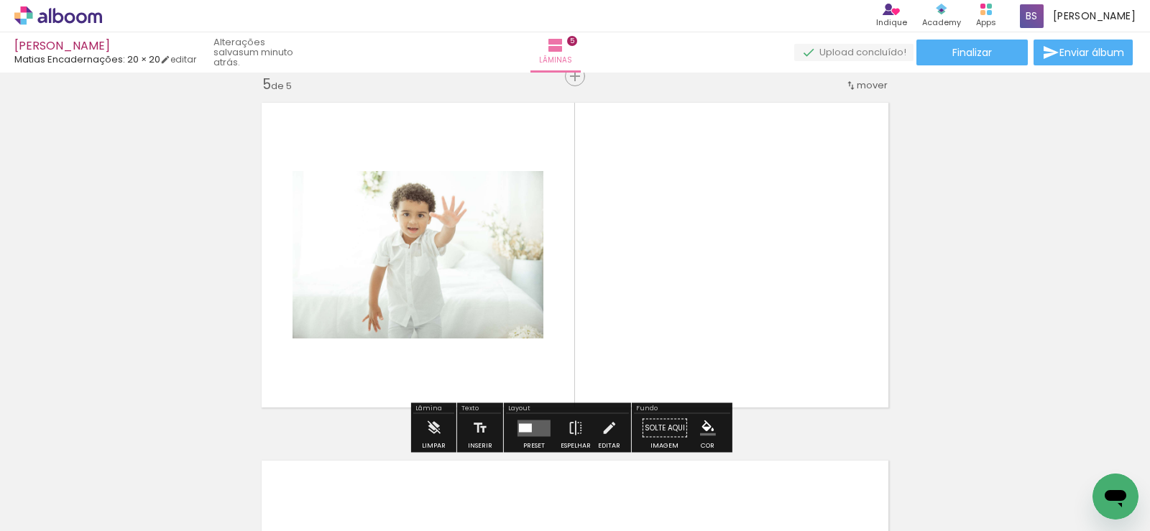
scroll to position [1451, 0]
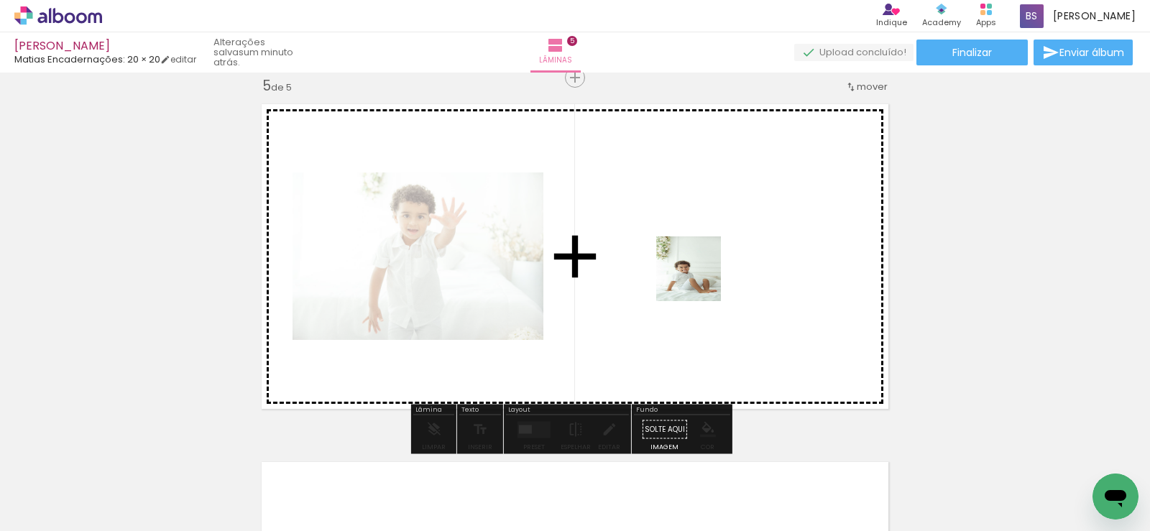
drag, startPoint x: 785, startPoint y: 503, endPoint x: 699, endPoint y: 278, distance: 241.0
click at [699, 278] on quentale-workspace at bounding box center [575, 265] width 1150 height 531
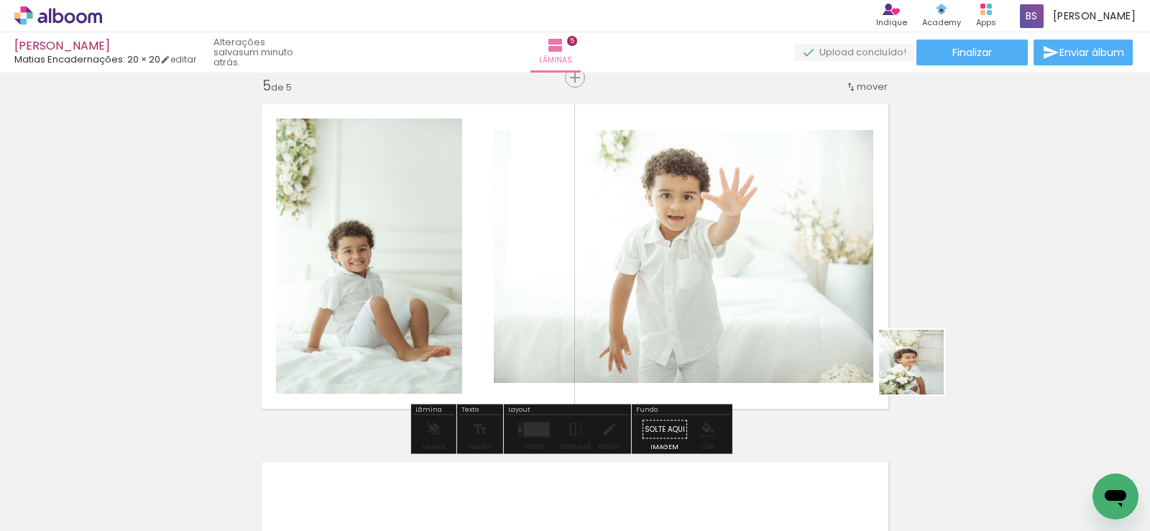
drag, startPoint x: 922, startPoint y: 373, endPoint x: 859, endPoint y: 364, distance: 63.9
click at [886, 298] on quentale-workspace at bounding box center [575, 265] width 1150 height 531
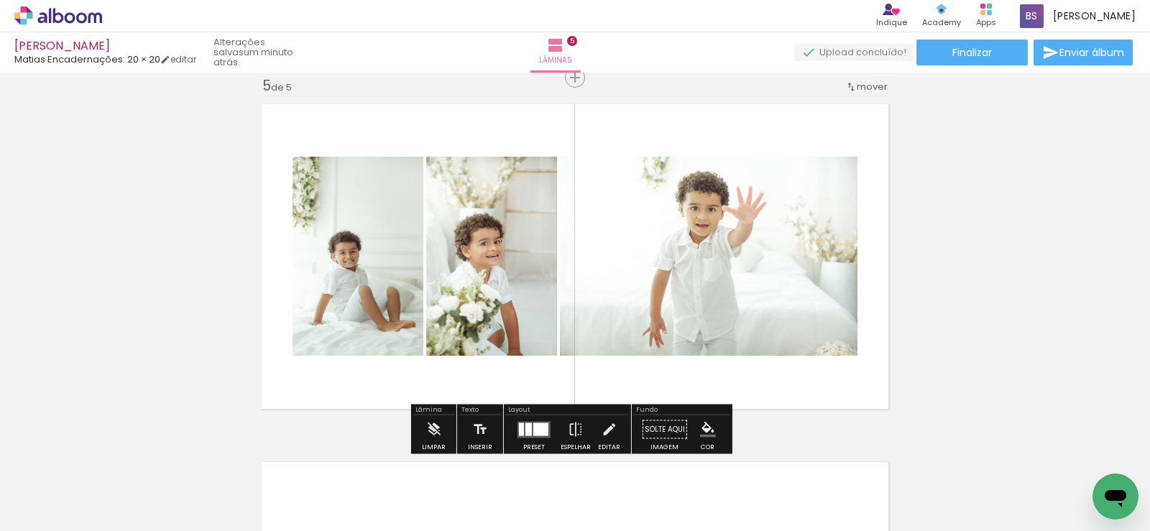
drag, startPoint x: 869, startPoint y: 483, endPoint x: 616, endPoint y: 397, distance: 267.3
click at [773, 328] on quentale-workspace at bounding box center [575, 265] width 1150 height 531
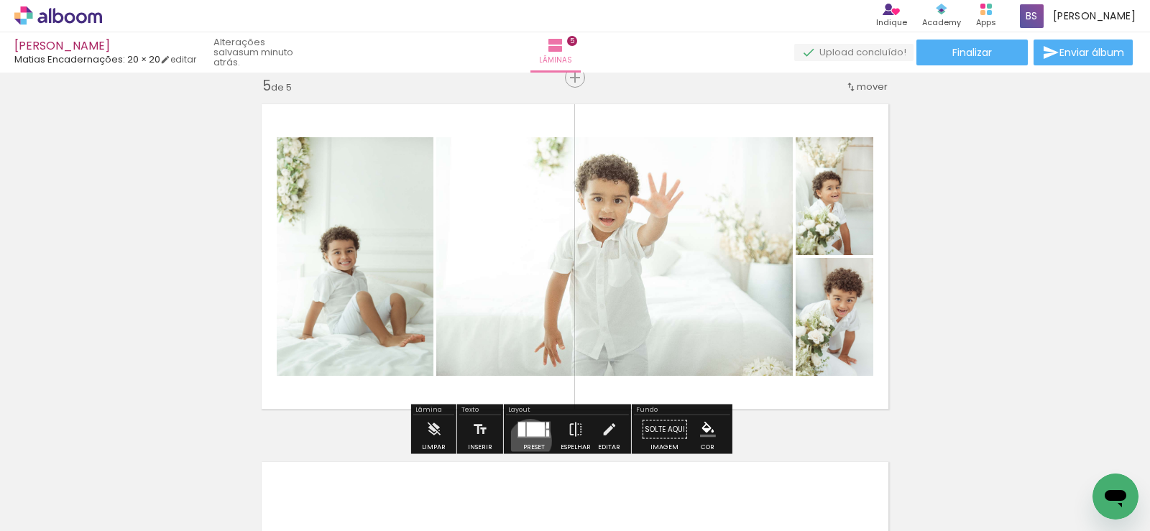
click at [527, 441] on div at bounding box center [534, 429] width 39 height 29
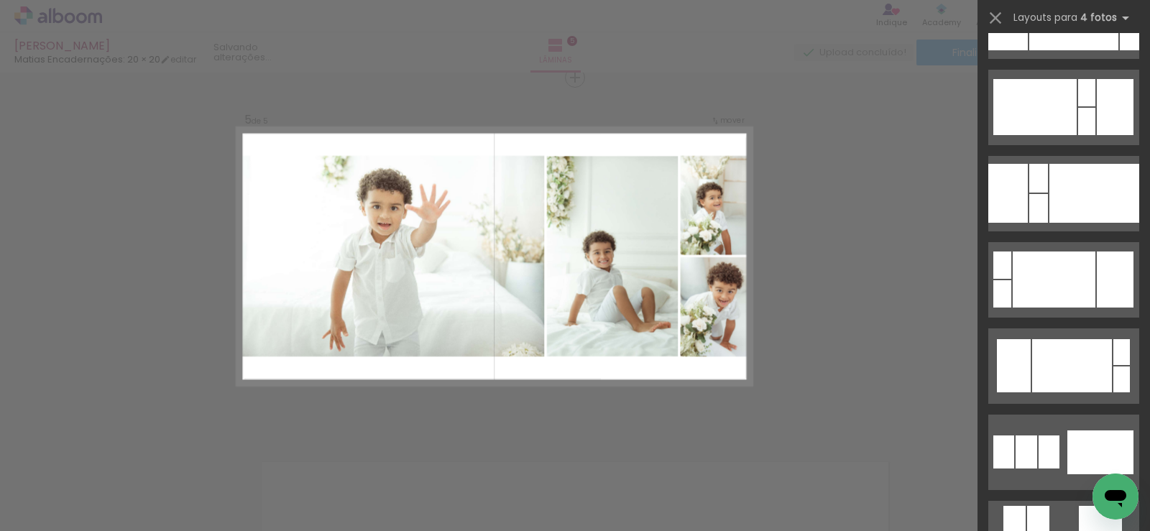
scroll to position [3522, 0]
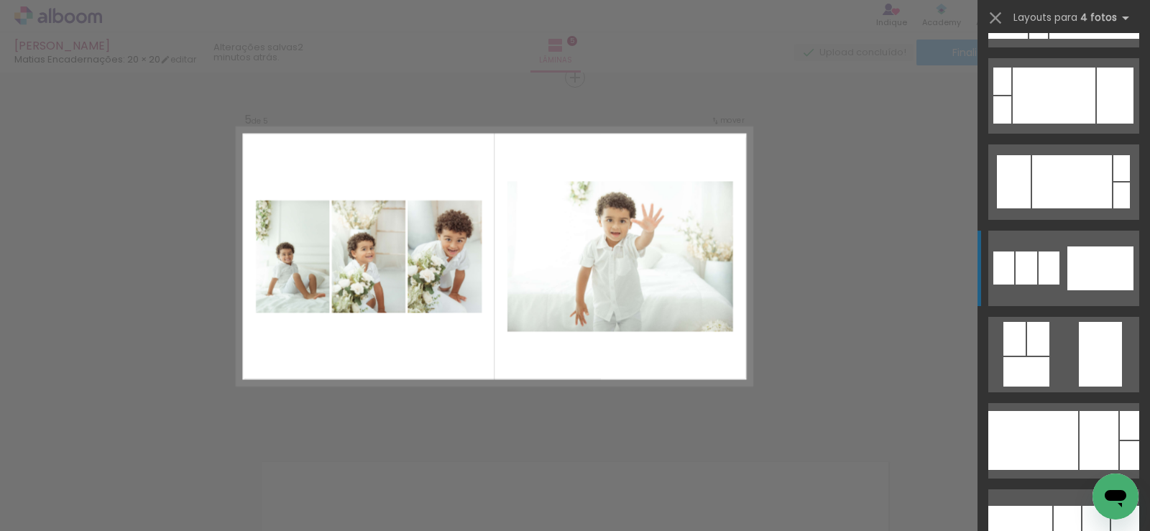
click at [1109, 266] on div at bounding box center [1100, 269] width 66 height 44
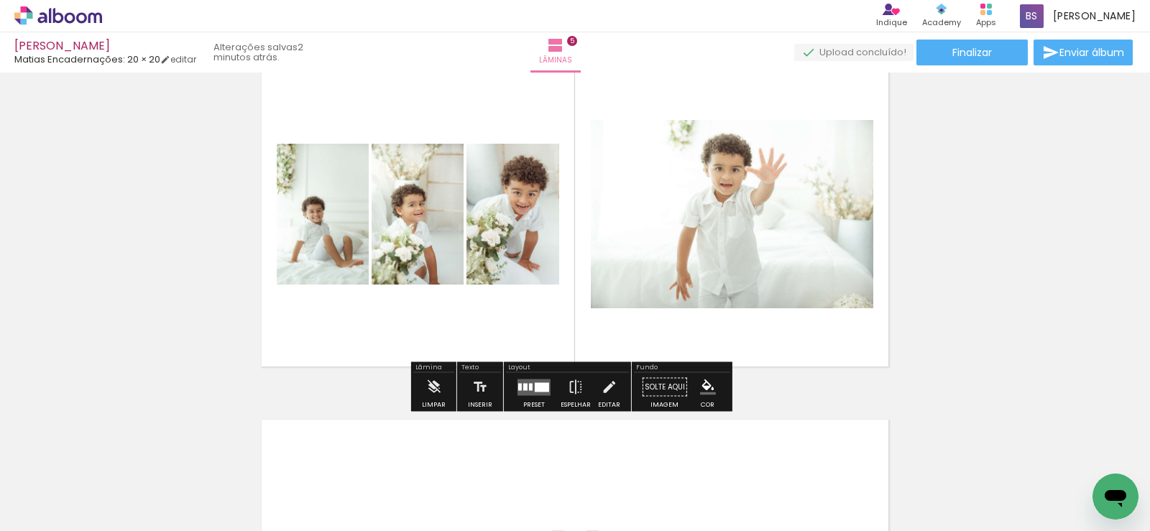
scroll to position [1522, 0]
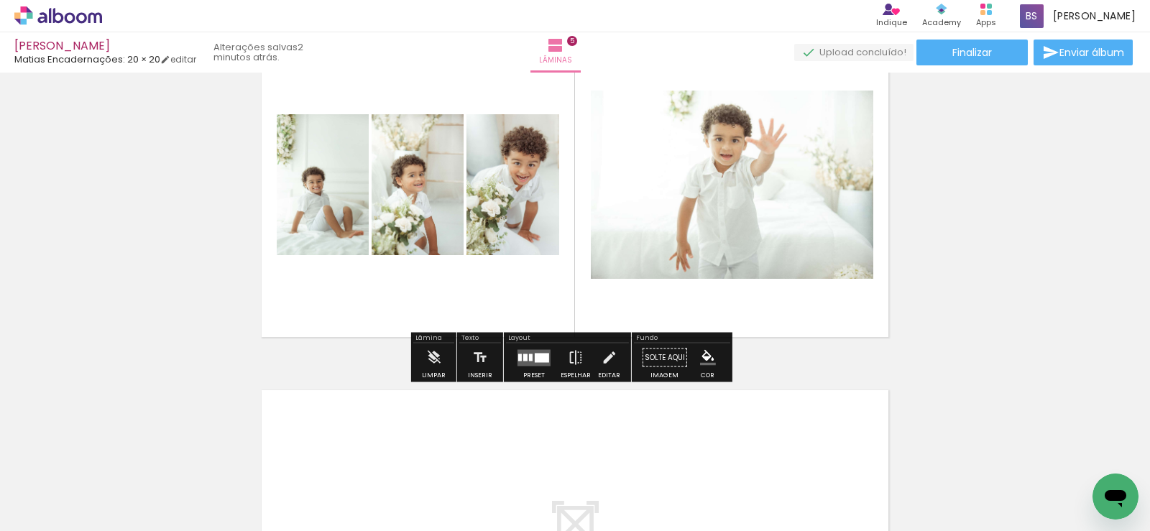
drag, startPoint x: 530, startPoint y: 356, endPoint x: 1085, endPoint y: 342, distance: 555.8
click at [531, 356] on quentale-layouter at bounding box center [534, 357] width 33 height 17
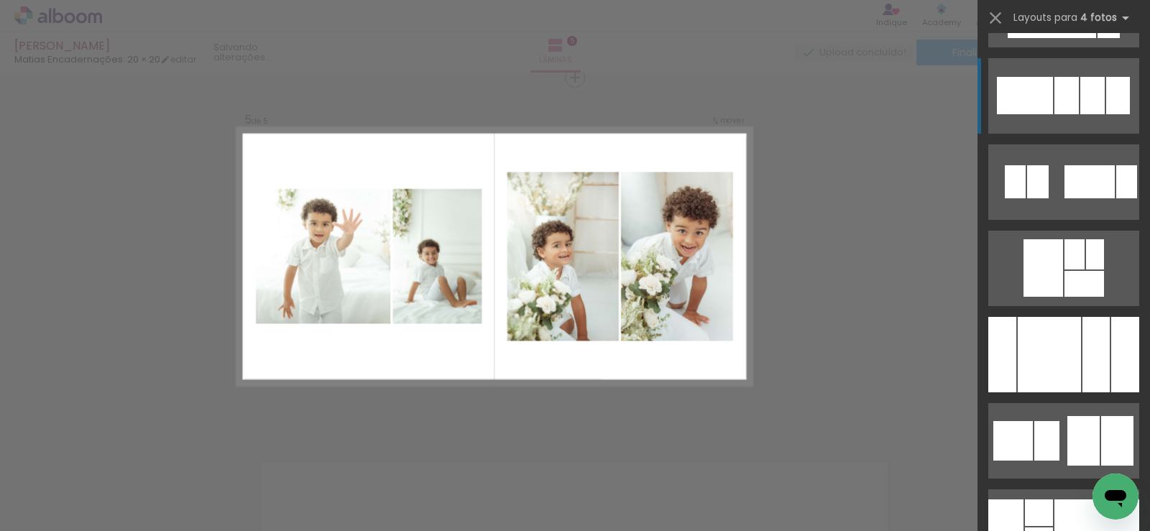
scroll to position [5578, 0]
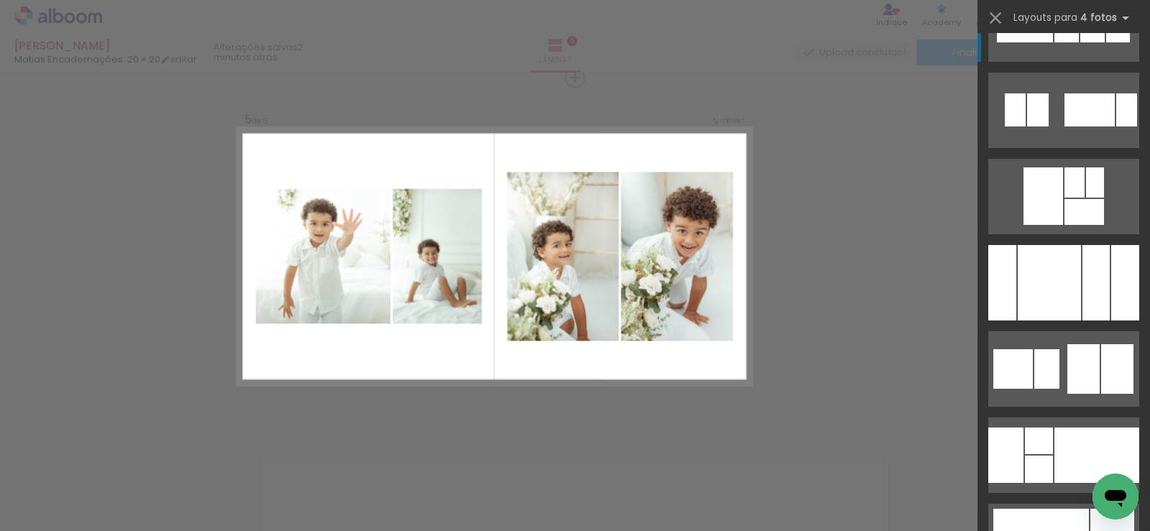
click at [1101, 383] on div at bounding box center [1117, 369] width 32 height 50
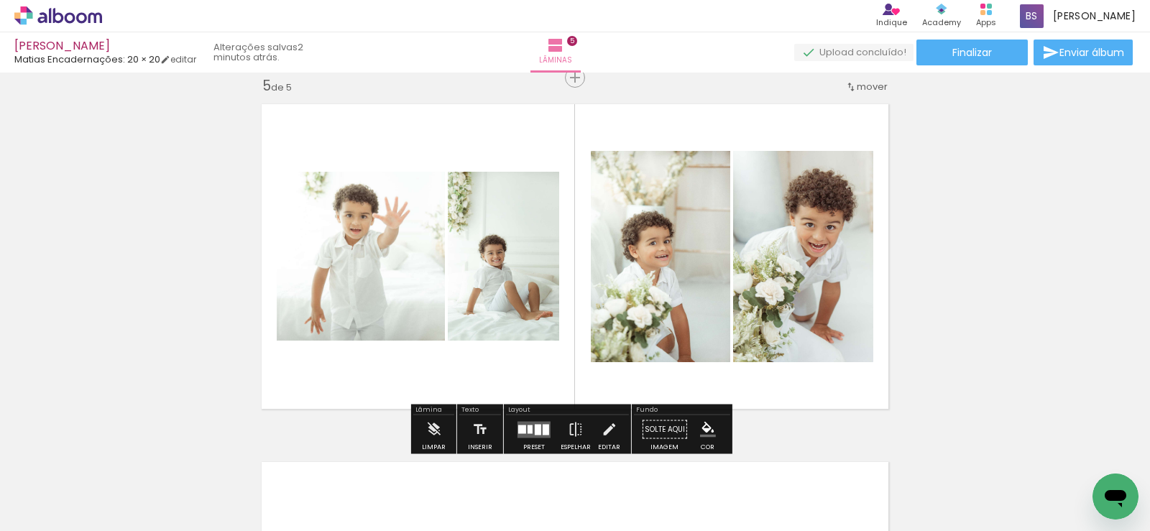
click at [533, 436] on quentale-layouter at bounding box center [534, 429] width 33 height 17
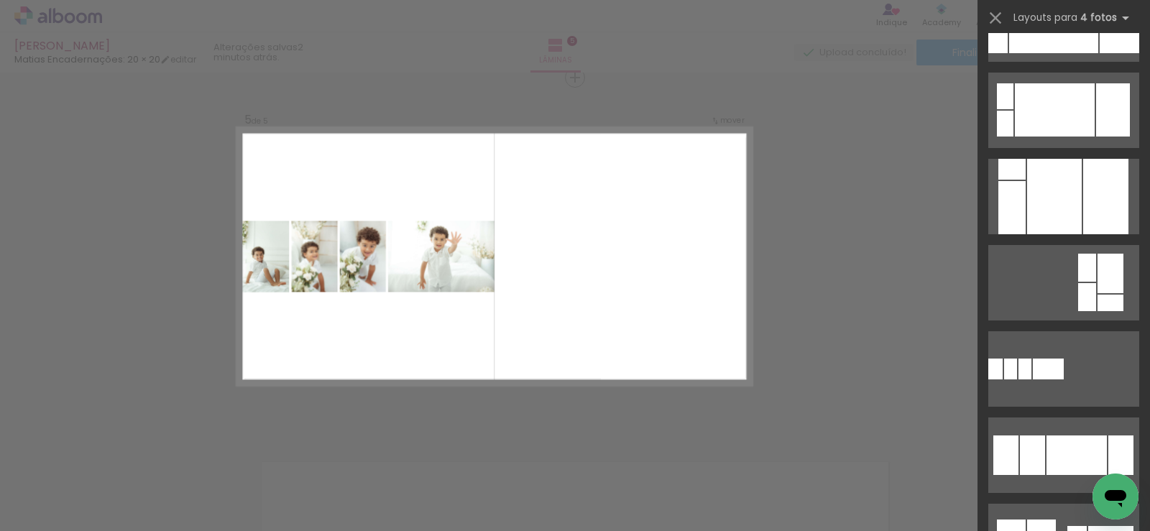
scroll to position [1150, 0]
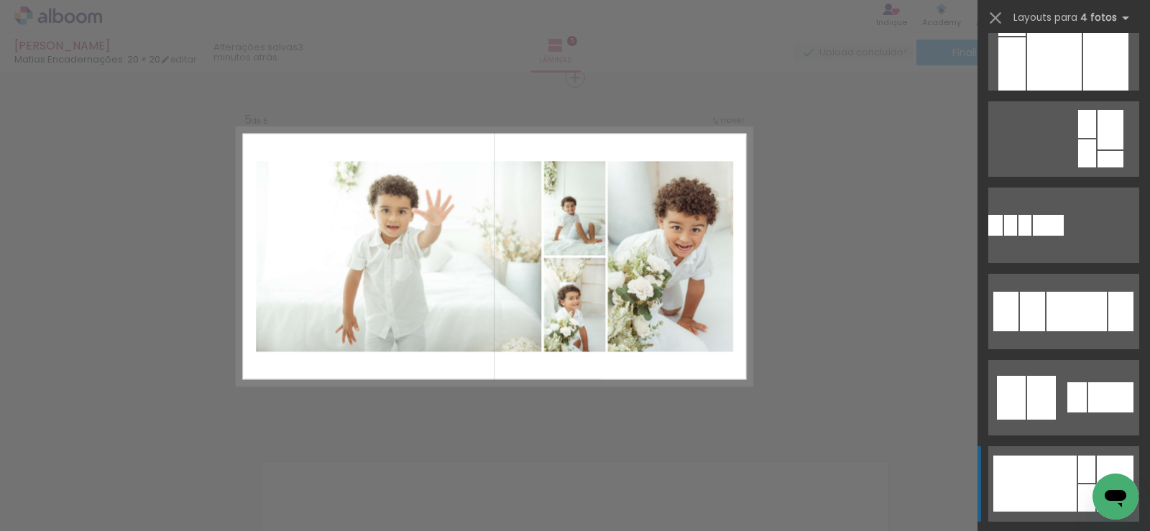
click at [1062, 481] on div at bounding box center [1034, 484] width 83 height 56
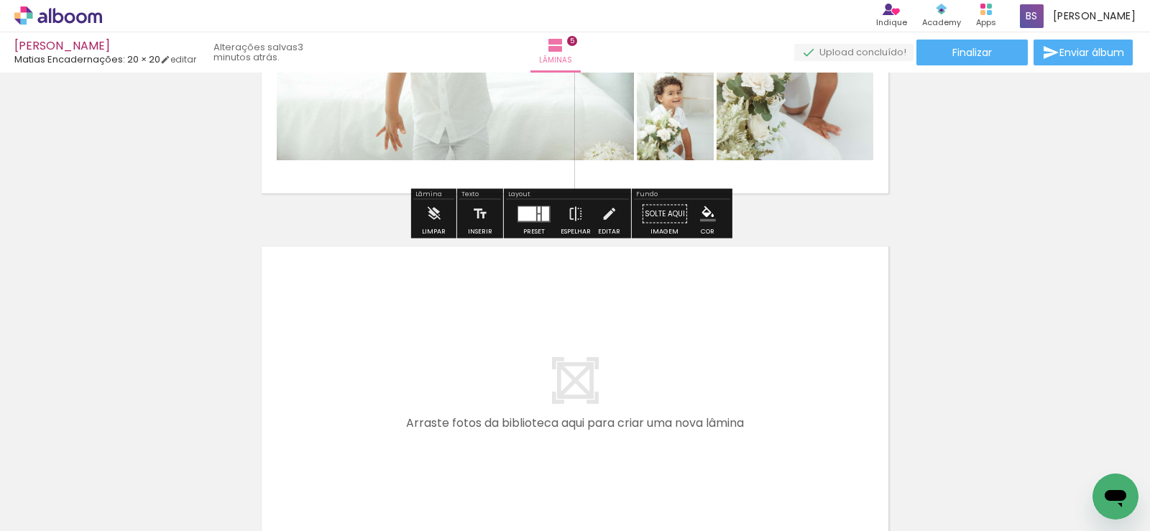
scroll to position [0, 0]
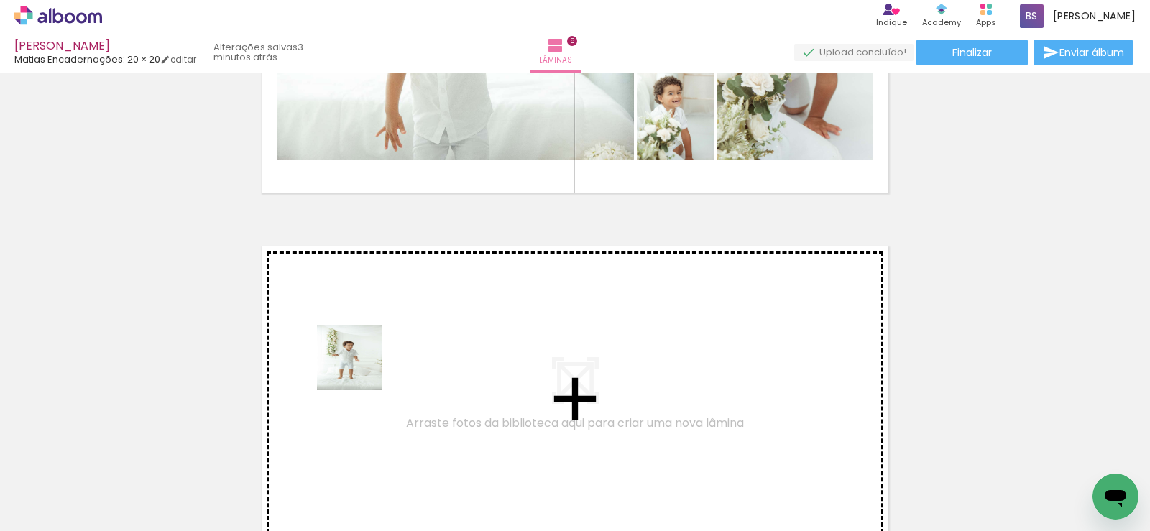
drag, startPoint x: 344, startPoint y: 412, endPoint x: 421, endPoint y: 453, distance: 87.8
click at [362, 365] on quentale-workspace at bounding box center [575, 265] width 1150 height 531
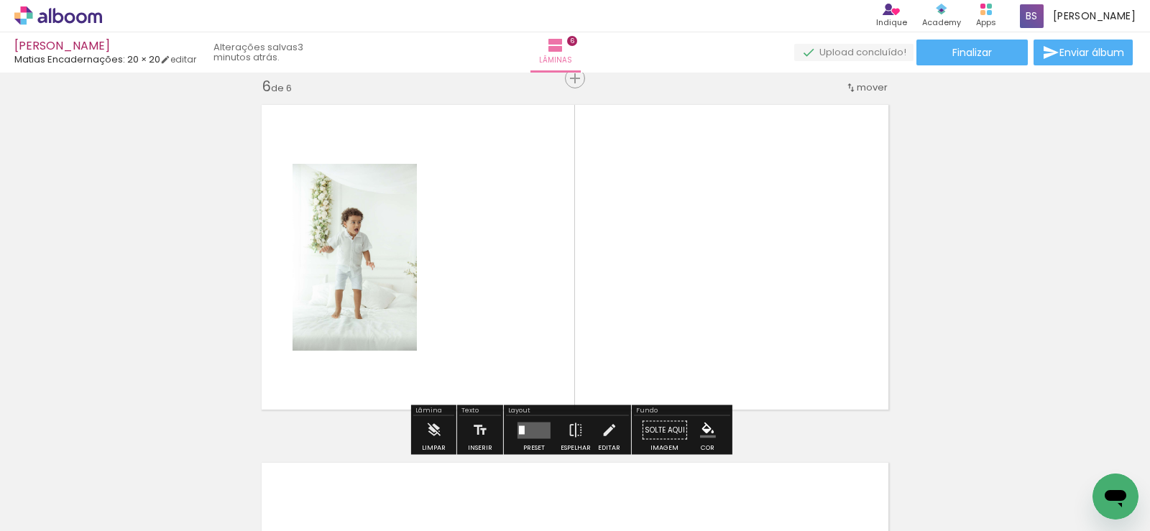
scroll to position [1809, 0]
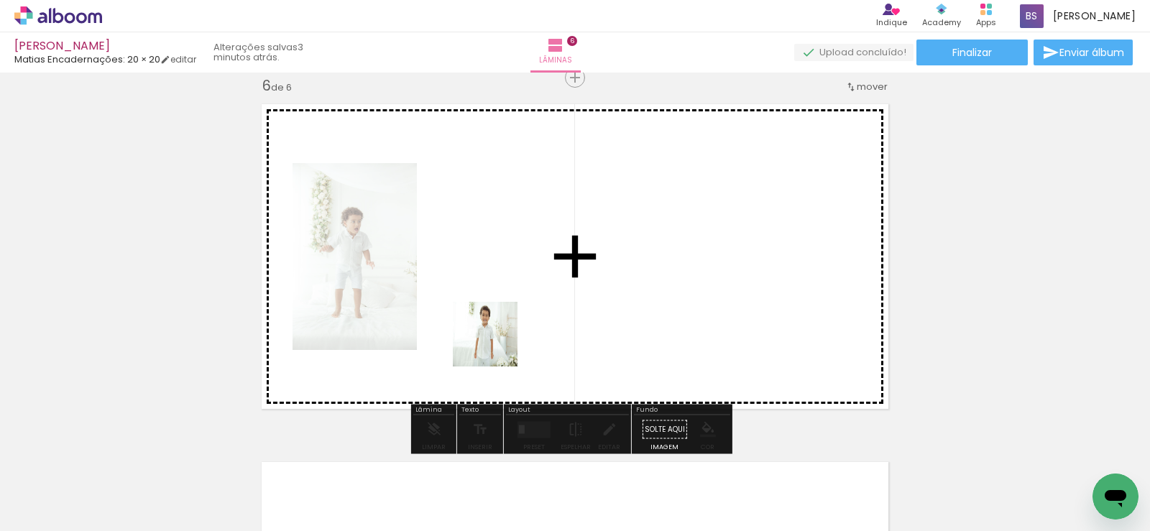
drag, startPoint x: 393, startPoint y: 477, endPoint x: 407, endPoint y: 374, distance: 104.4
click at [561, 269] on quentale-workspace at bounding box center [575, 265] width 1150 height 531
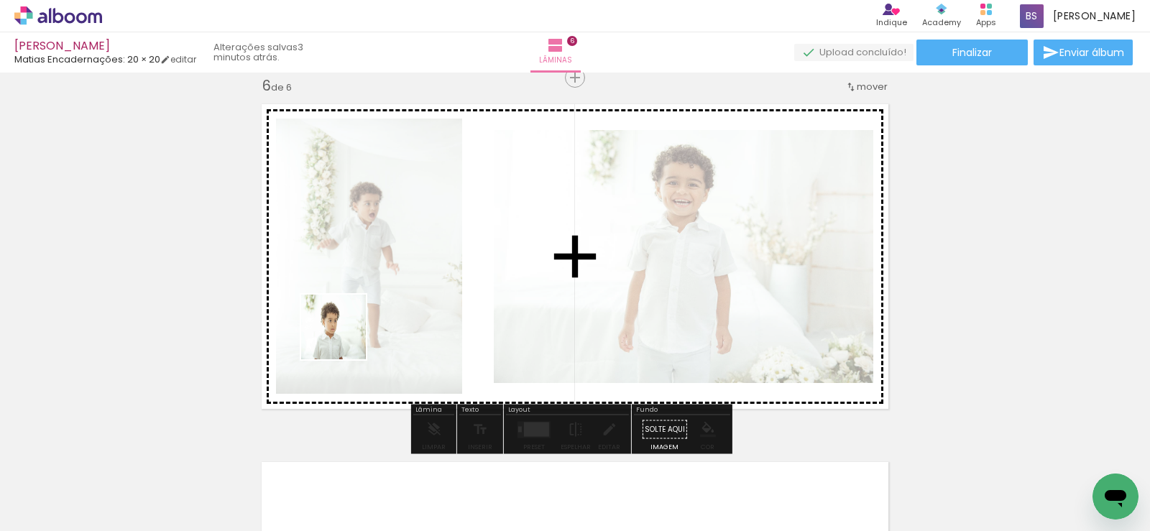
drag, startPoint x: 137, startPoint y: 493, endPoint x: 668, endPoint y: 441, distance: 533.0
click at [482, 262] on quentale-workspace at bounding box center [575, 265] width 1150 height 531
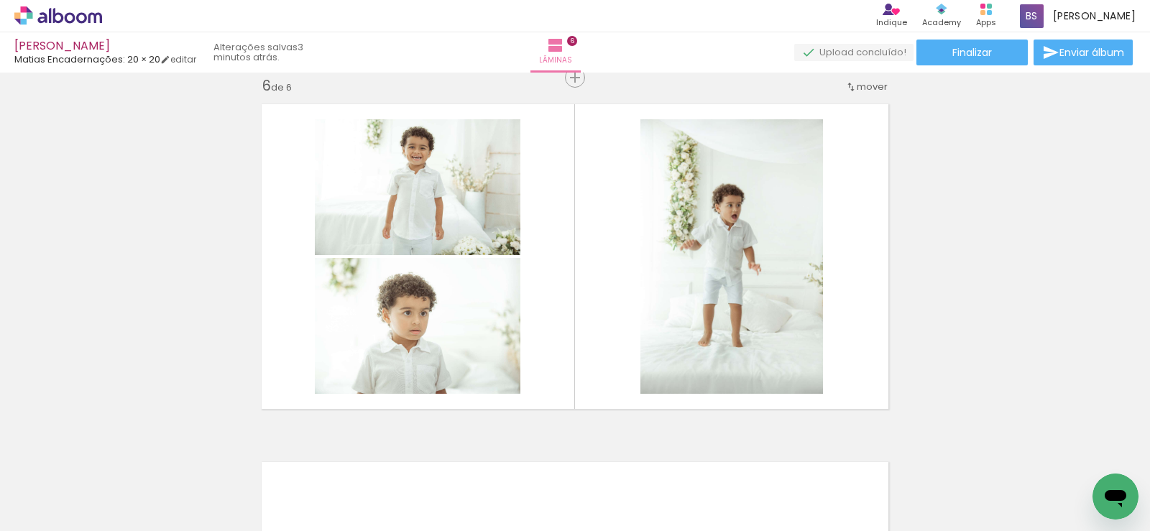
scroll to position [0, 510]
drag, startPoint x: 770, startPoint y: 485, endPoint x: 676, endPoint y: 302, distance: 205.7
click at [679, 307] on quentale-workspace at bounding box center [575, 265] width 1150 height 531
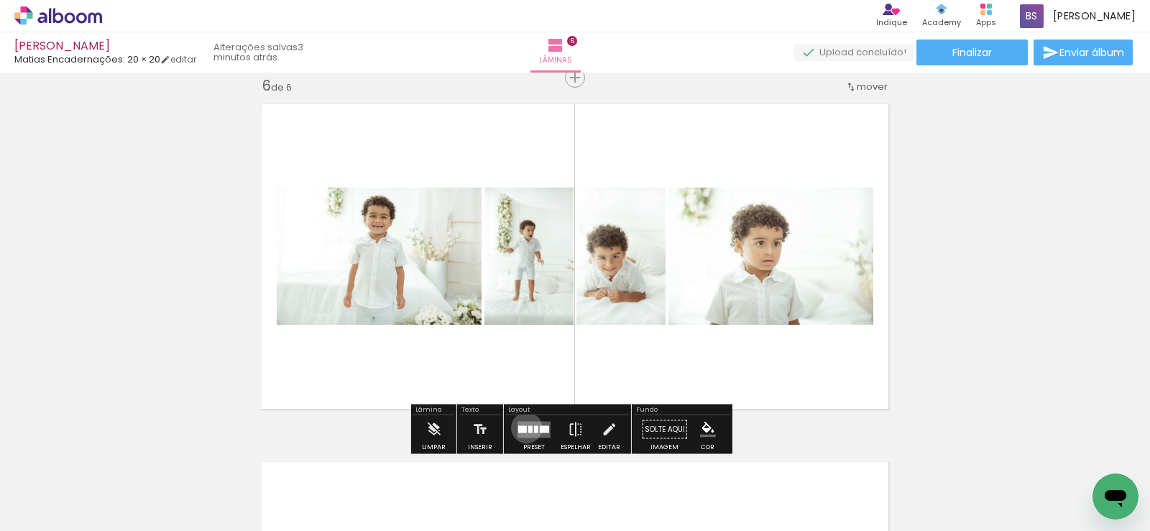
click at [523, 428] on div at bounding box center [522, 429] width 9 height 7
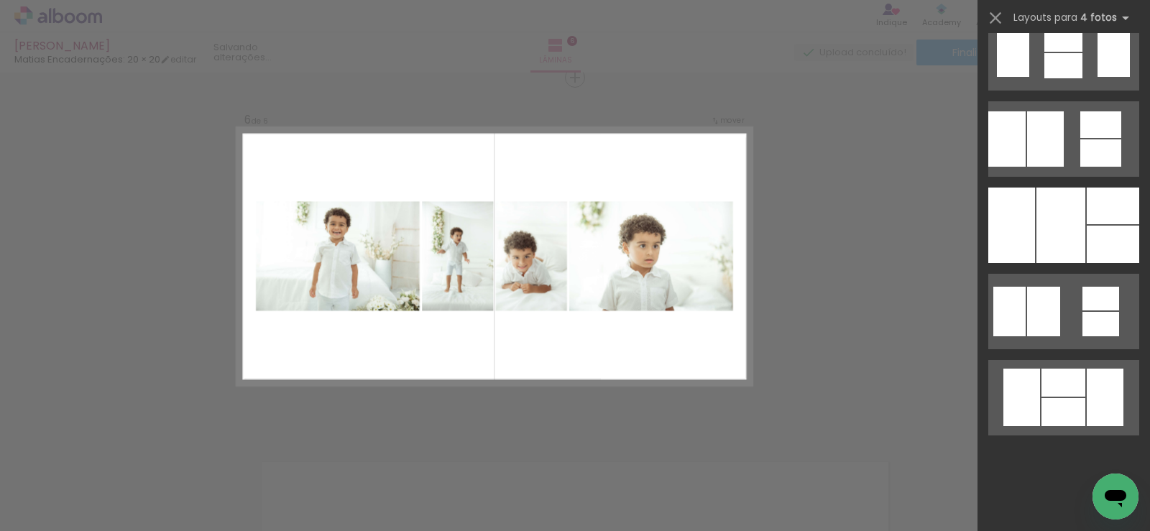
scroll to position [0, 0]
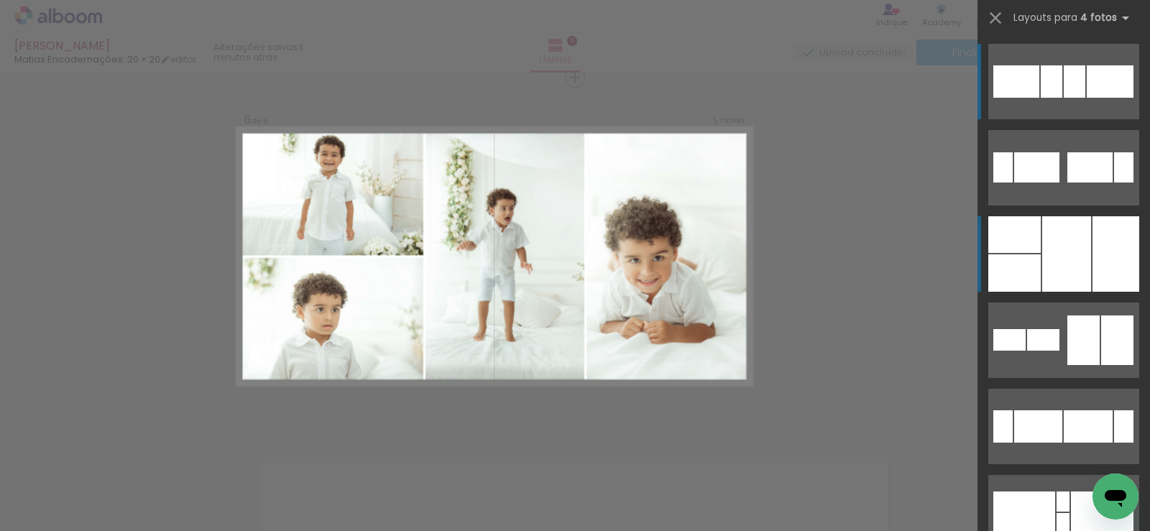
click at [1047, 251] on div at bounding box center [1066, 253] width 49 height 75
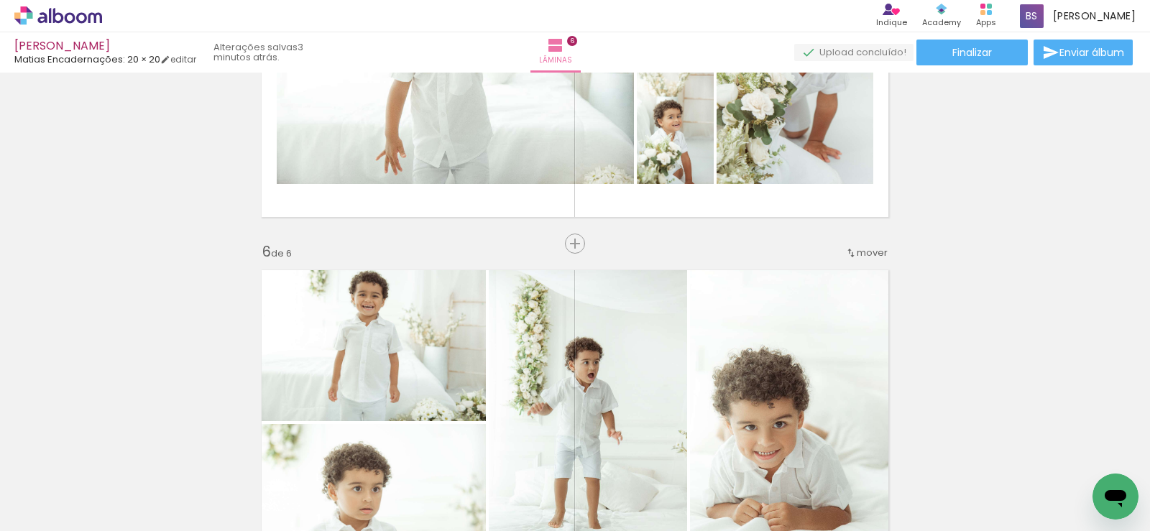
scroll to position [1449, 0]
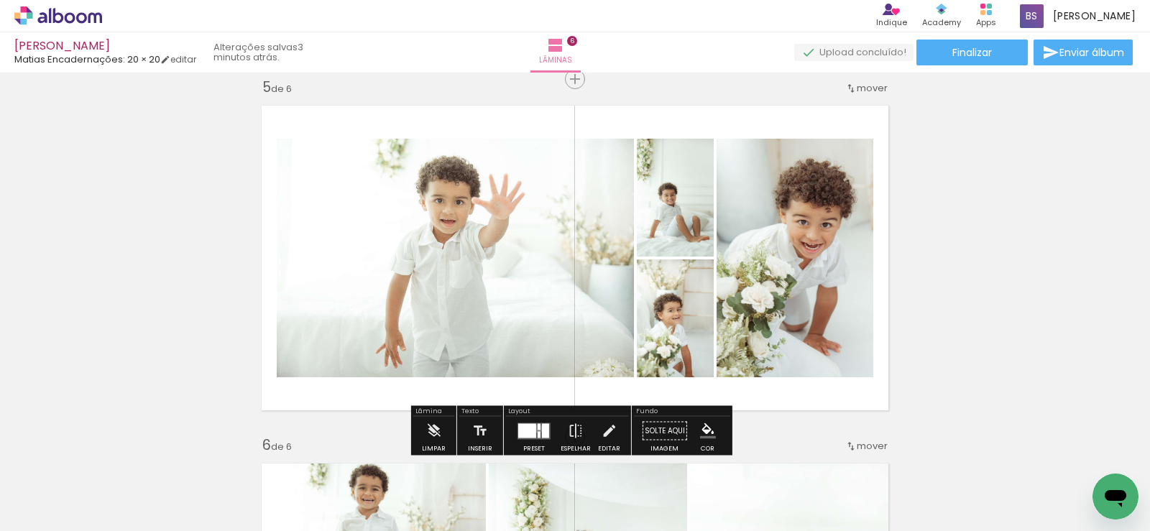
click at [538, 428] on div at bounding box center [539, 426] width 3 height 6
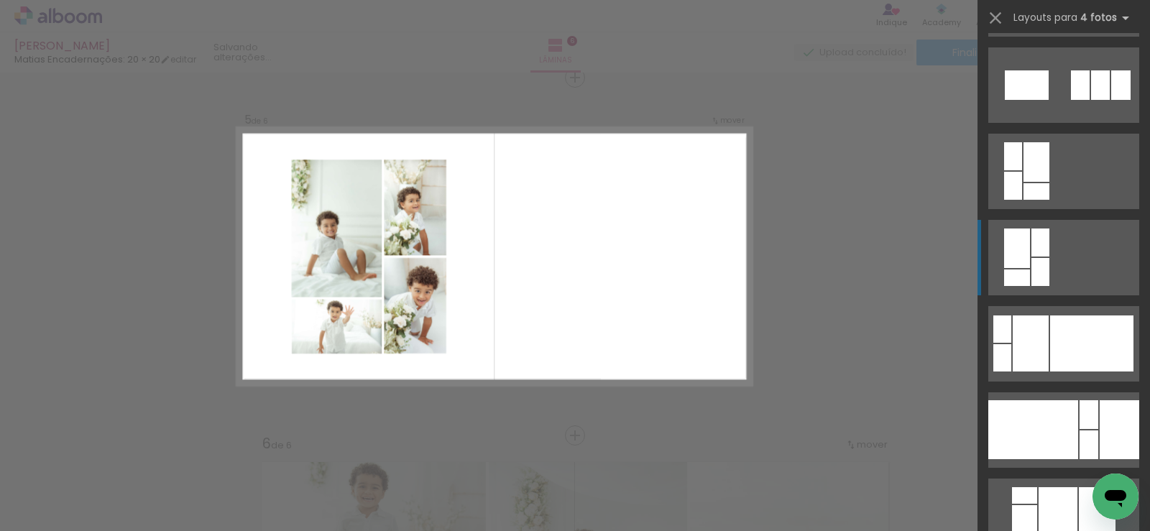
scroll to position [2559, 0]
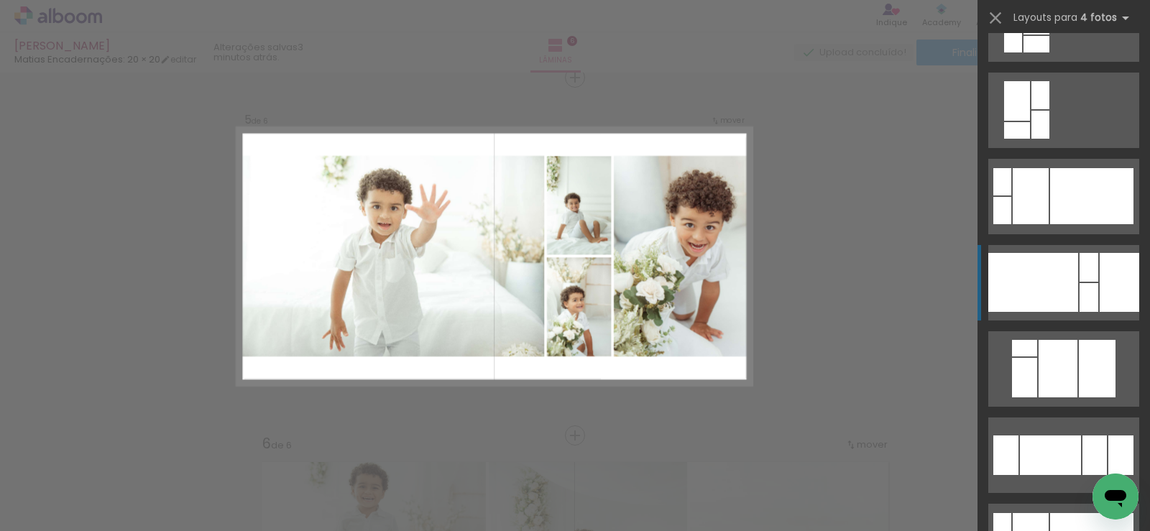
click at [1100, 300] on div at bounding box center [1120, 282] width 40 height 59
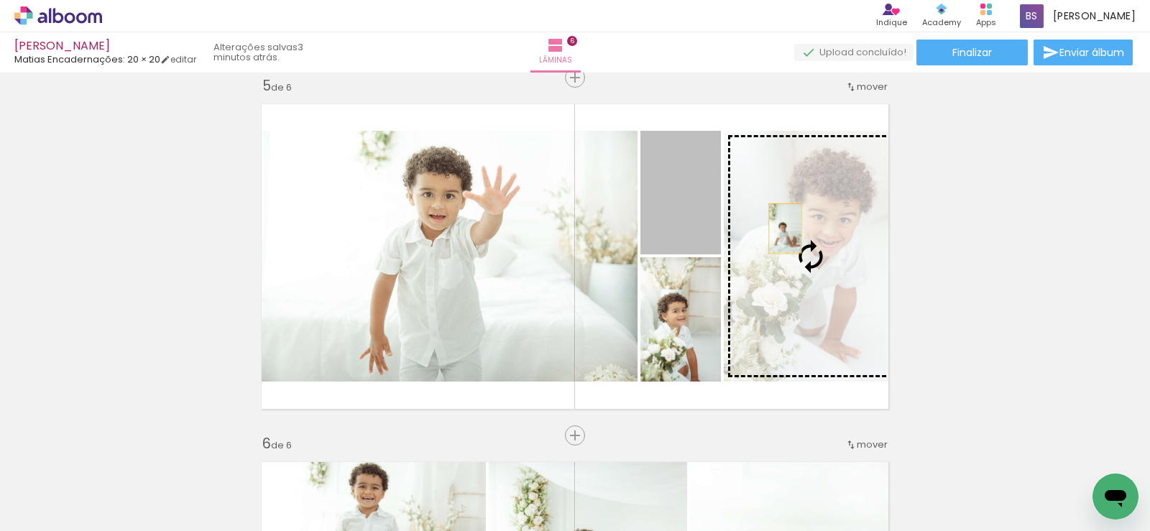
drag, startPoint x: 686, startPoint y: 211, endPoint x: 781, endPoint y: 229, distance: 96.6
click at [0, 0] on slot at bounding box center [0, 0] width 0 height 0
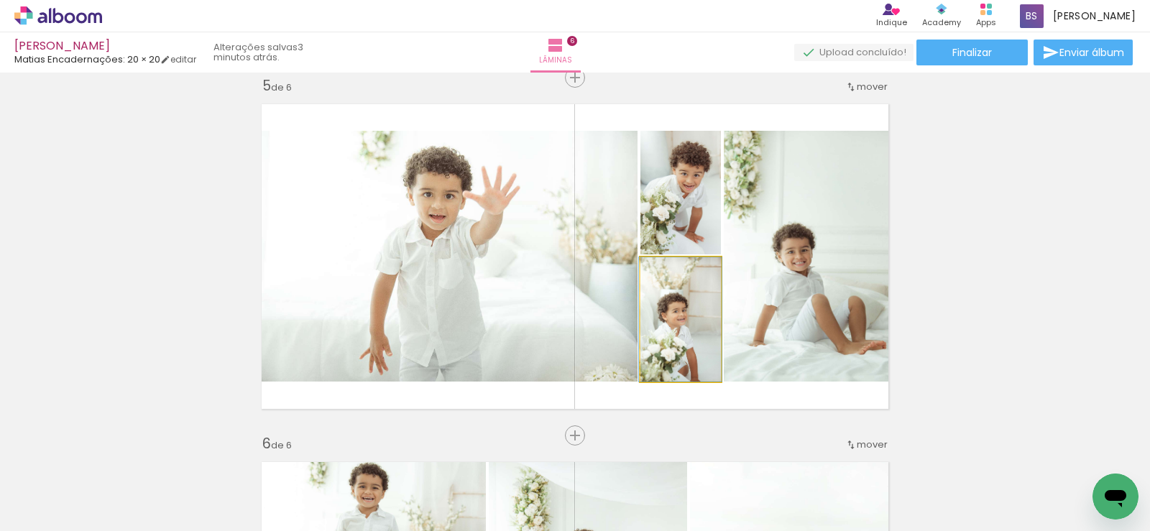
drag, startPoint x: 679, startPoint y: 351, endPoint x: 679, endPoint y: 319, distance: 31.6
click at [679, 348] on quentale-photo at bounding box center [680, 319] width 81 height 124
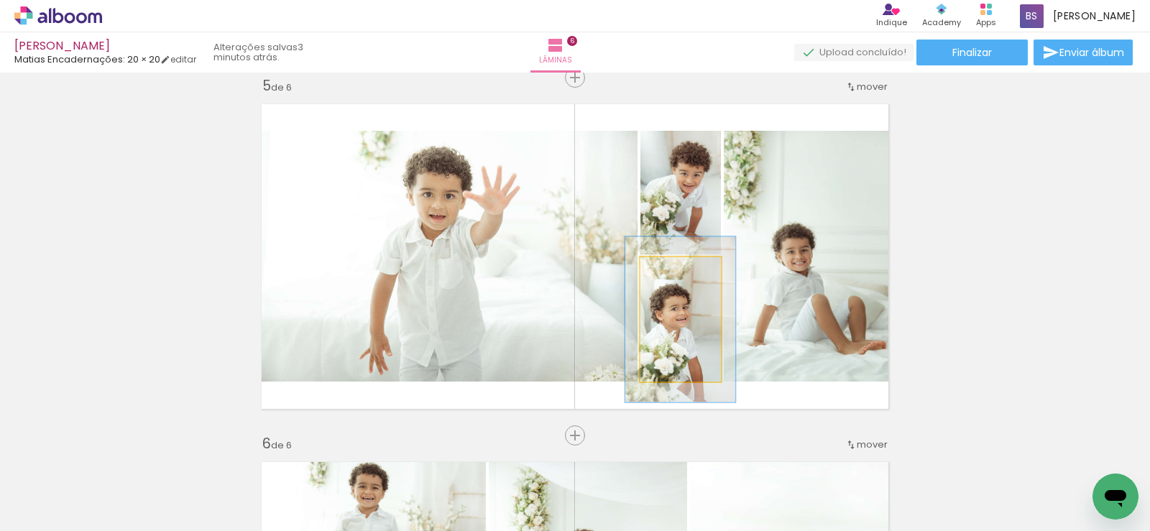
drag, startPoint x: 664, startPoint y: 269, endPoint x: 674, endPoint y: 268, distance: 9.4
type paper-slider "133"
click at [674, 268] on div at bounding box center [679, 272] width 13 height 13
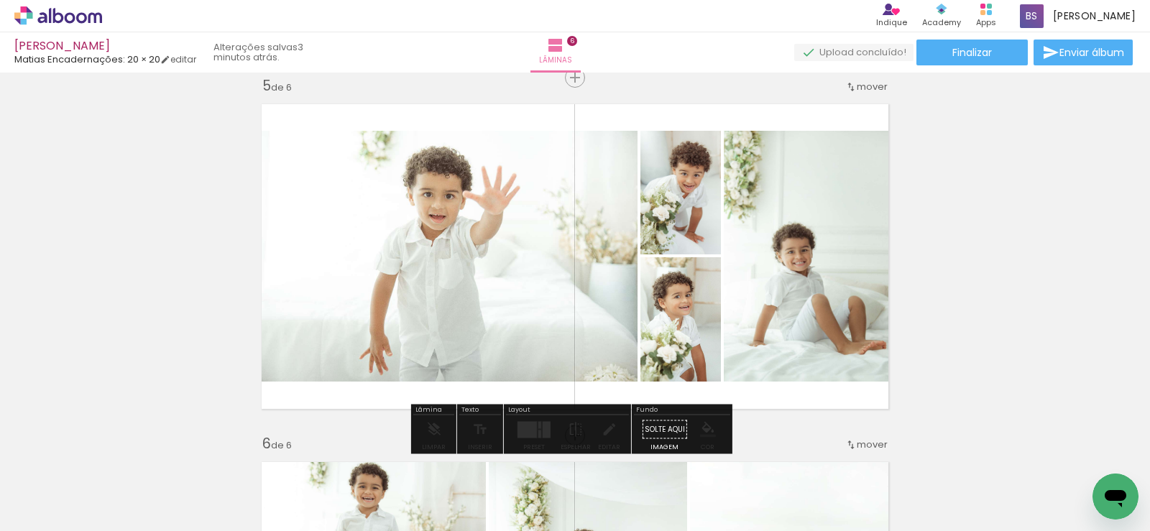
drag, startPoint x: 670, startPoint y: 351, endPoint x: 673, endPoint y: 339, distance: 12.6
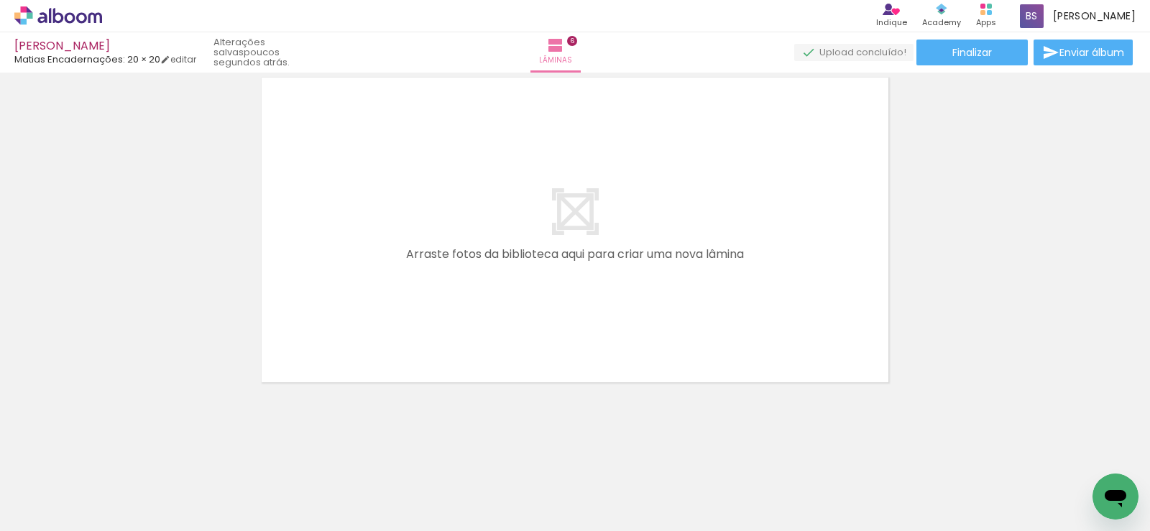
scroll to position [0, 1257]
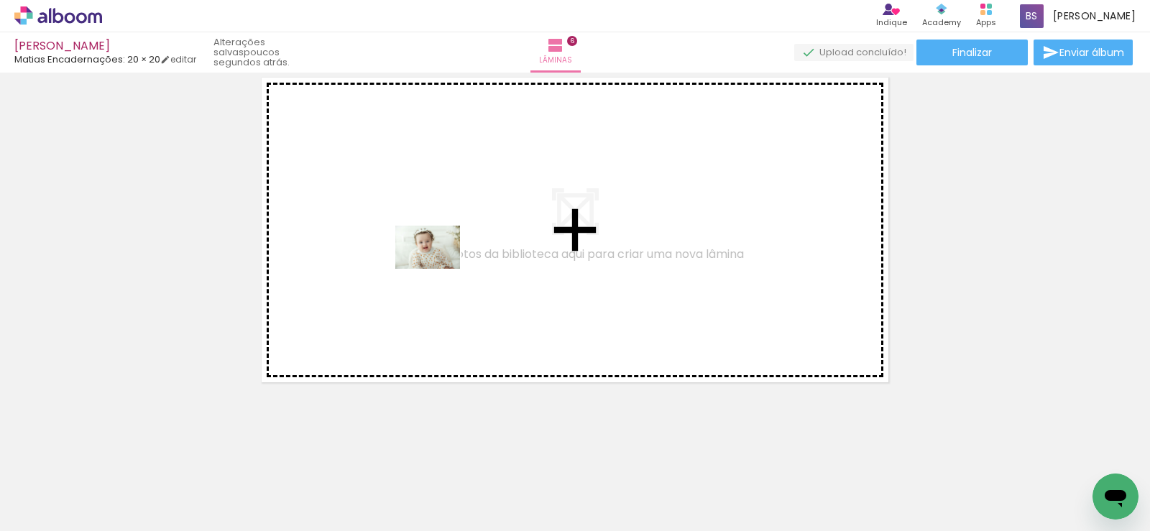
drag, startPoint x: 915, startPoint y: 489, endPoint x: 438, endPoint y: 269, distance: 524.9
click at [438, 269] on quentale-workspace at bounding box center [575, 265] width 1150 height 531
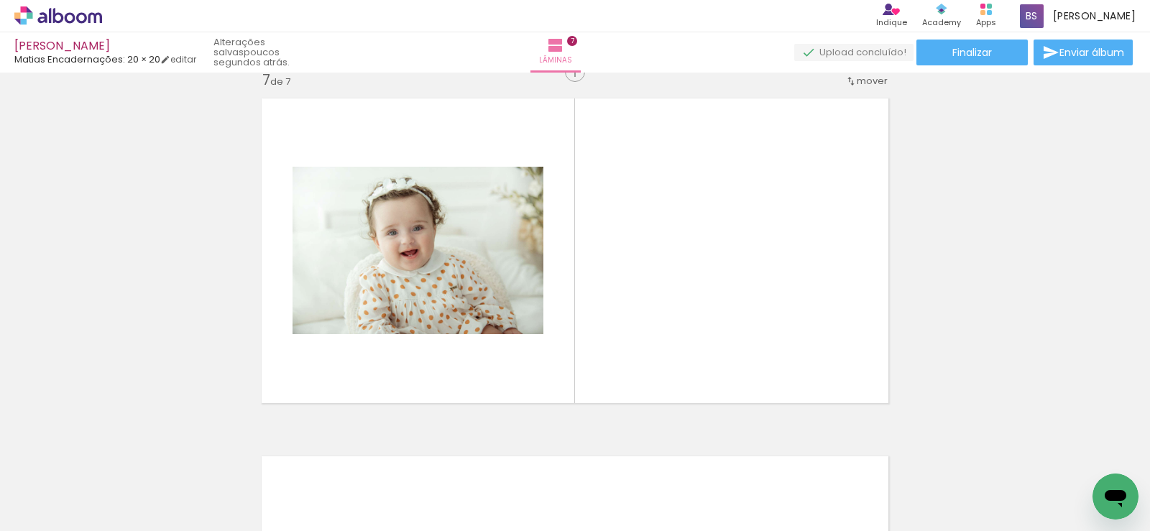
scroll to position [2166, 0]
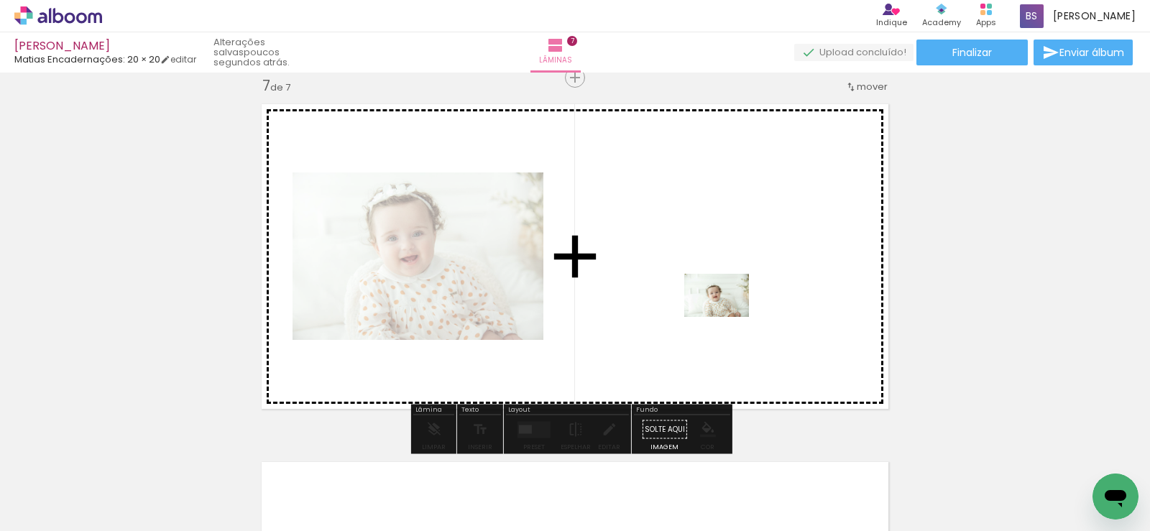
drag, startPoint x: 818, startPoint y: 474, endPoint x: 727, endPoint y: 317, distance: 181.6
click at [727, 317] on quentale-workspace at bounding box center [575, 265] width 1150 height 531
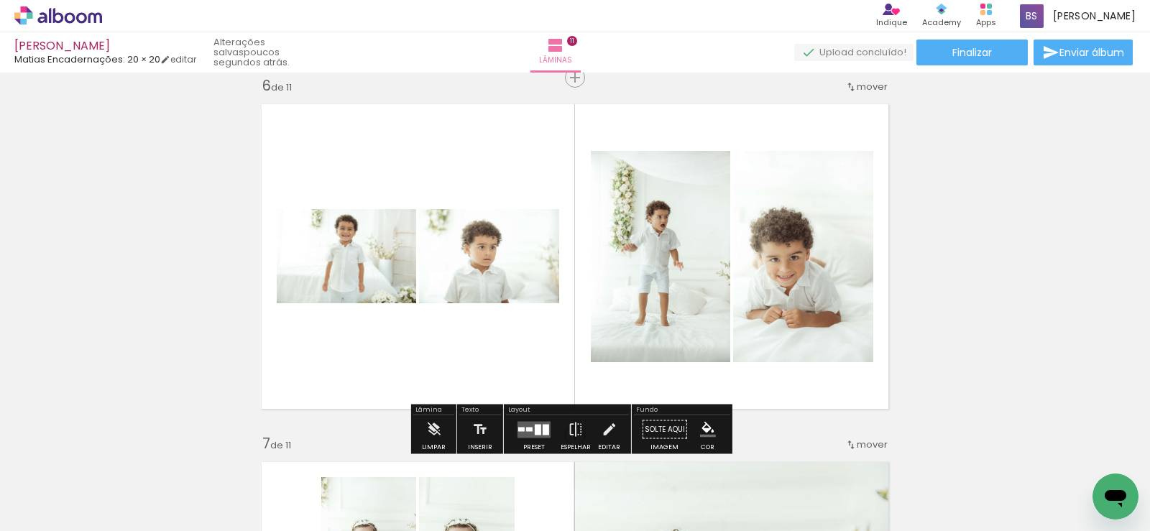
scroll to position [173, 0]
click at [518, 428] on div at bounding box center [521, 429] width 6 height 4
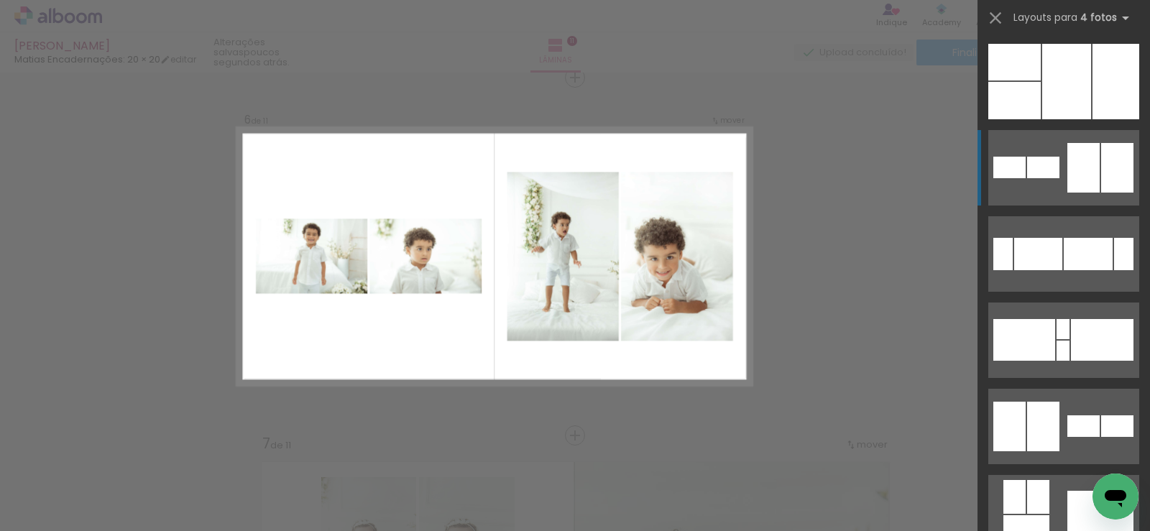
scroll to position [259, 0]
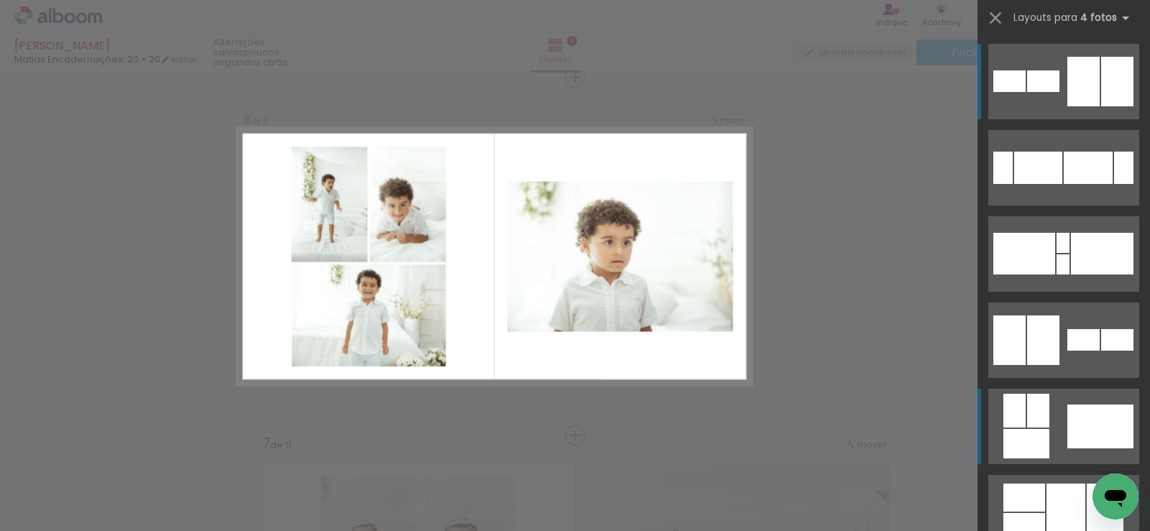
click at [1100, 430] on div at bounding box center [1100, 427] width 66 height 44
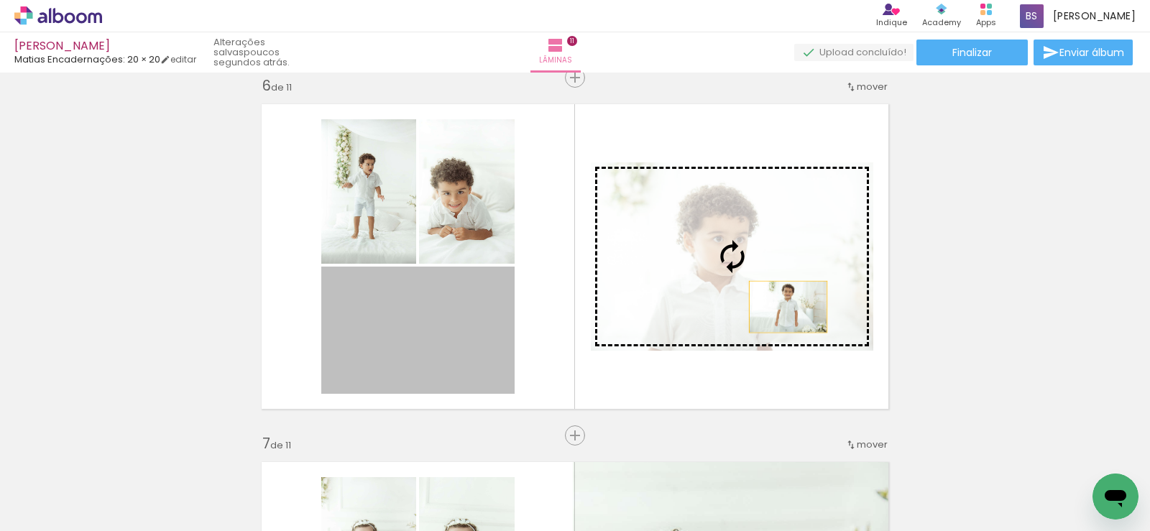
drag, startPoint x: 471, startPoint y: 353, endPoint x: 783, endPoint y: 305, distance: 316.4
click at [0, 0] on slot at bounding box center [0, 0] width 0 height 0
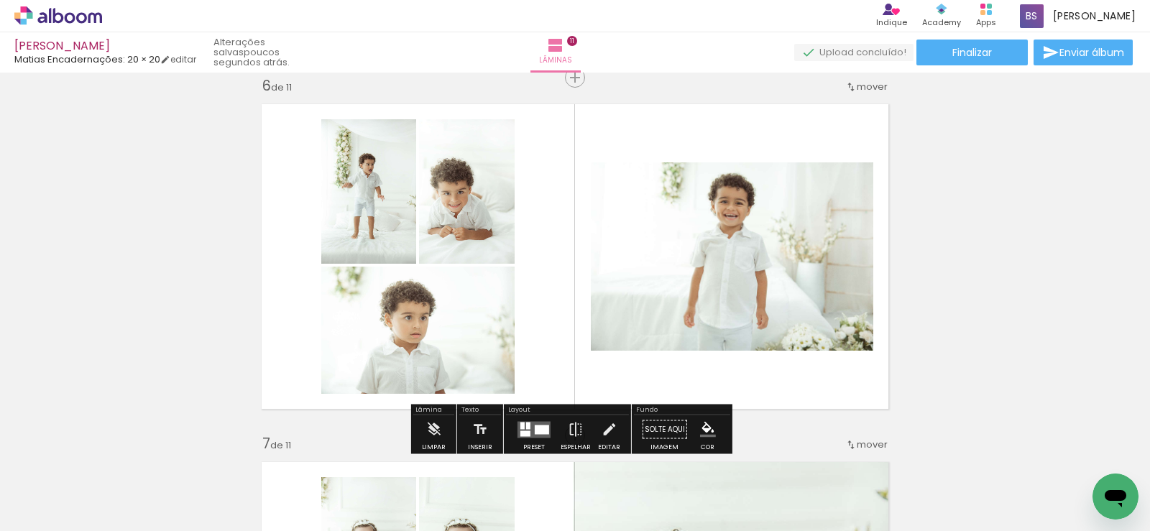
click at [767, 282] on quentale-photo at bounding box center [732, 256] width 282 height 188
click at [998, 267] on div "Inserir lâmina 1 de 11 Inserir lâmina 2 de 11 Inserir lâmina 3 de 11 Inserir lâ…" at bounding box center [575, 417] width 1150 height 4296
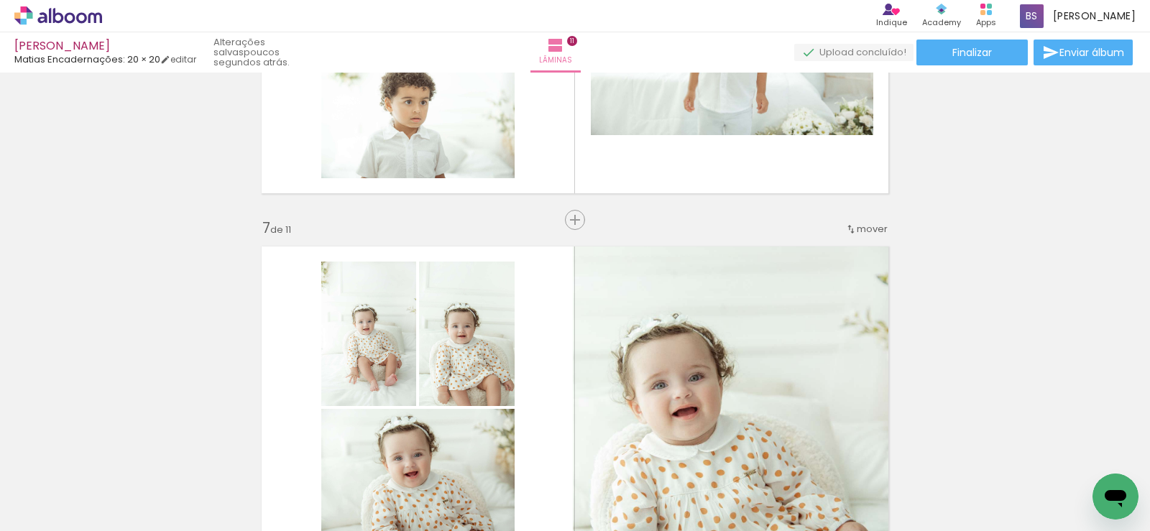
scroll to position [2312, 0]
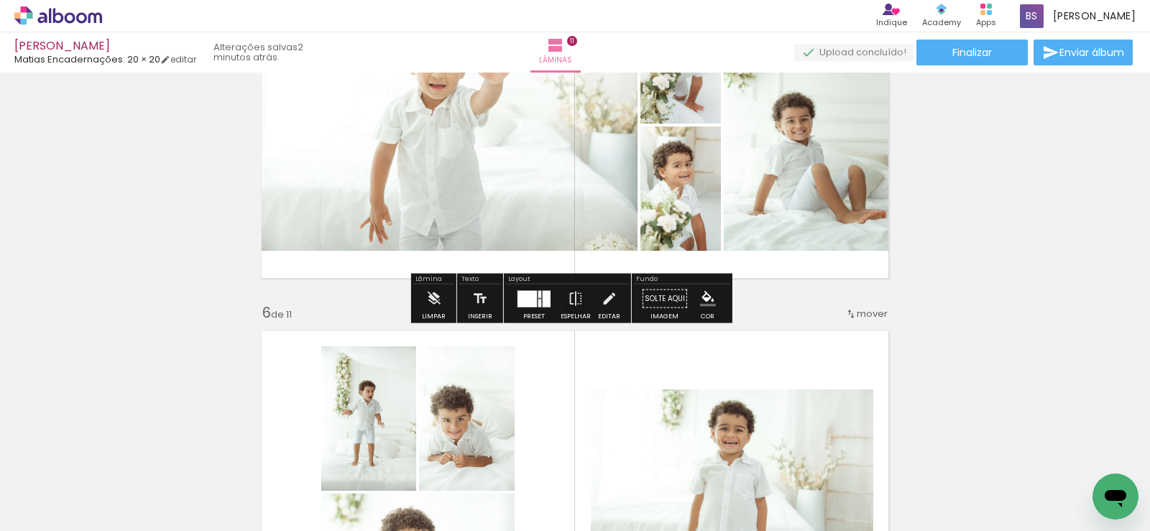
scroll to position [1725, 0]
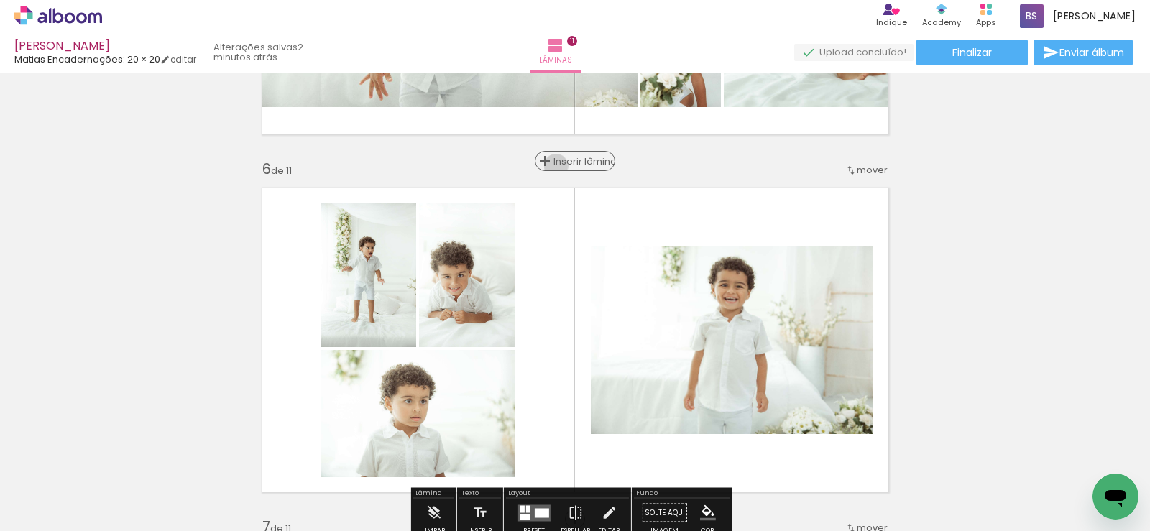
click at [579, 166] on span "Inserir lâmina" at bounding box center [581, 161] width 56 height 9
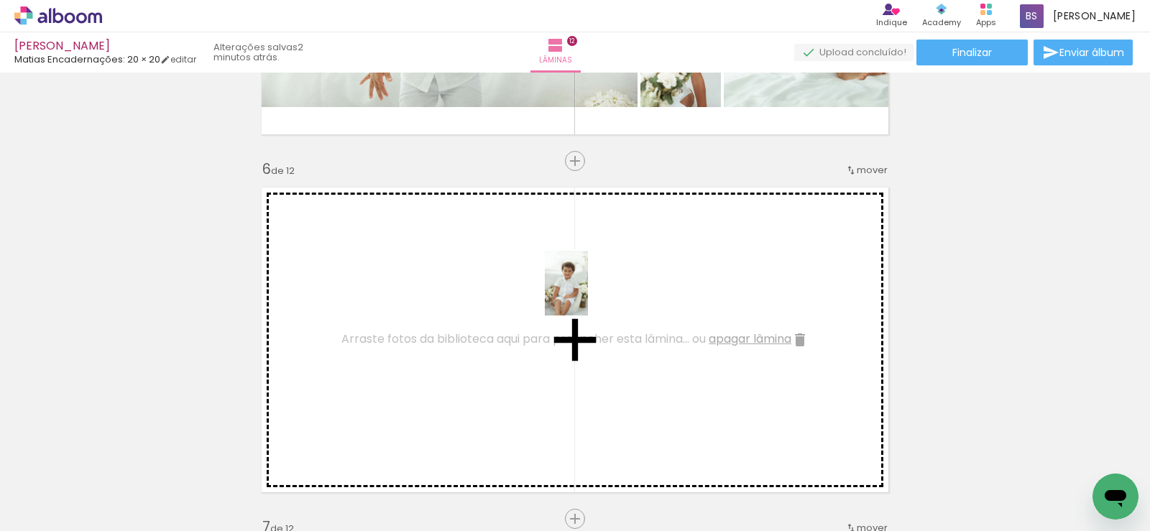
drag, startPoint x: 1012, startPoint y: 450, endPoint x: 586, endPoint y: 290, distance: 455.1
click at [587, 292] on quentale-workspace at bounding box center [575, 265] width 1150 height 531
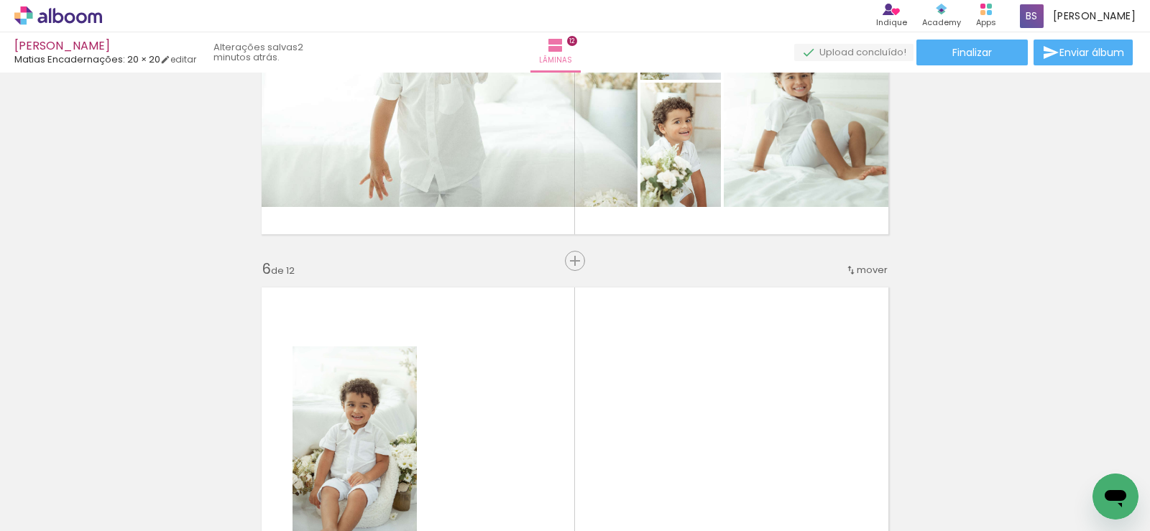
scroll to position [1438, 0]
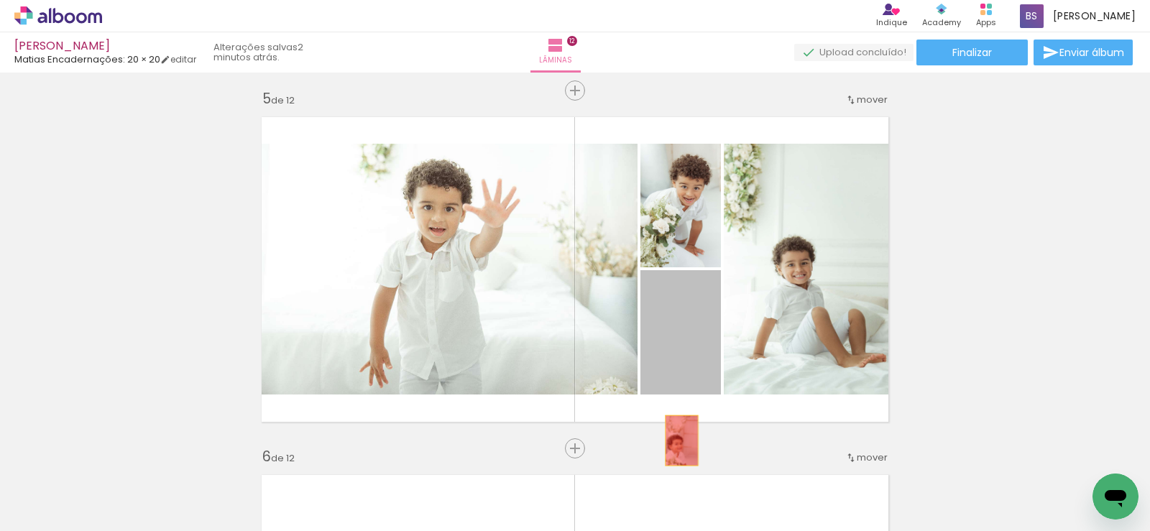
drag, startPoint x: 694, startPoint y: 336, endPoint x: 676, endPoint y: 441, distance: 105.6
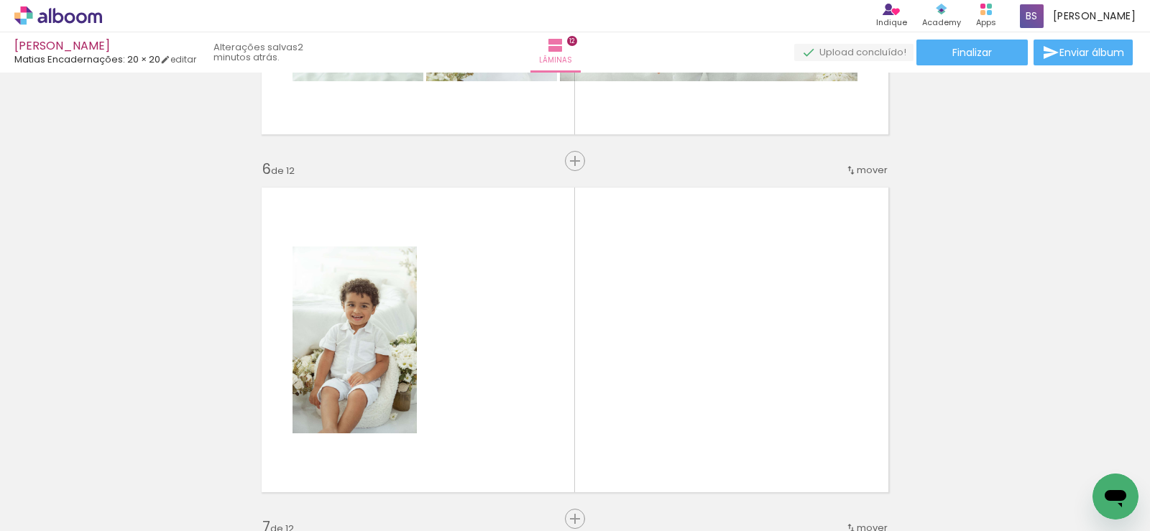
scroll to position [0, 390]
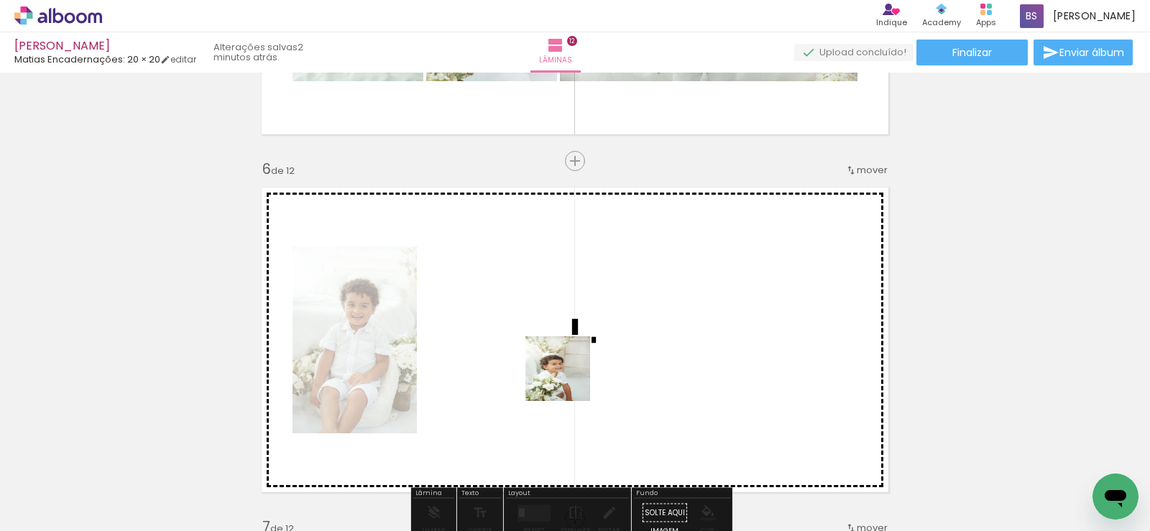
drag, startPoint x: 569, startPoint y: 496, endPoint x: 569, endPoint y: 380, distance: 116.4
click at [569, 380] on quentale-workspace at bounding box center [575, 265] width 1150 height 531
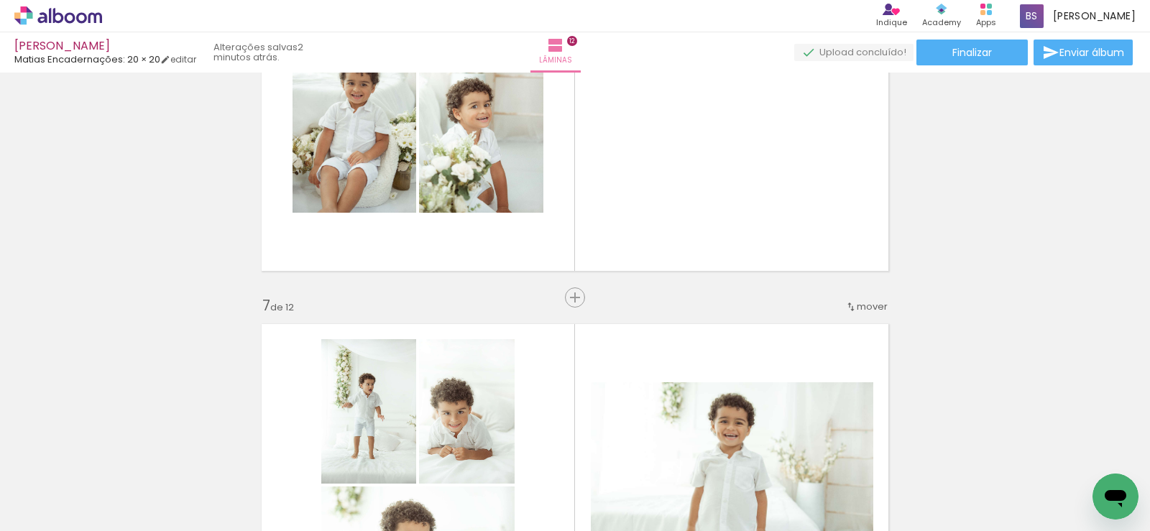
scroll to position [1941, 0]
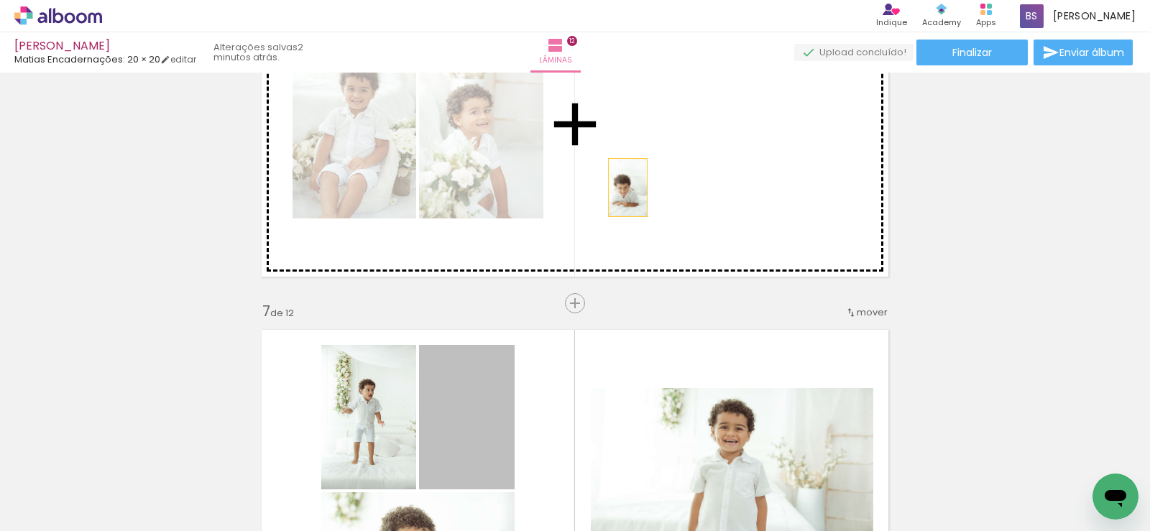
drag, startPoint x: 464, startPoint y: 405, endPoint x: 623, endPoint y: 187, distance: 270.2
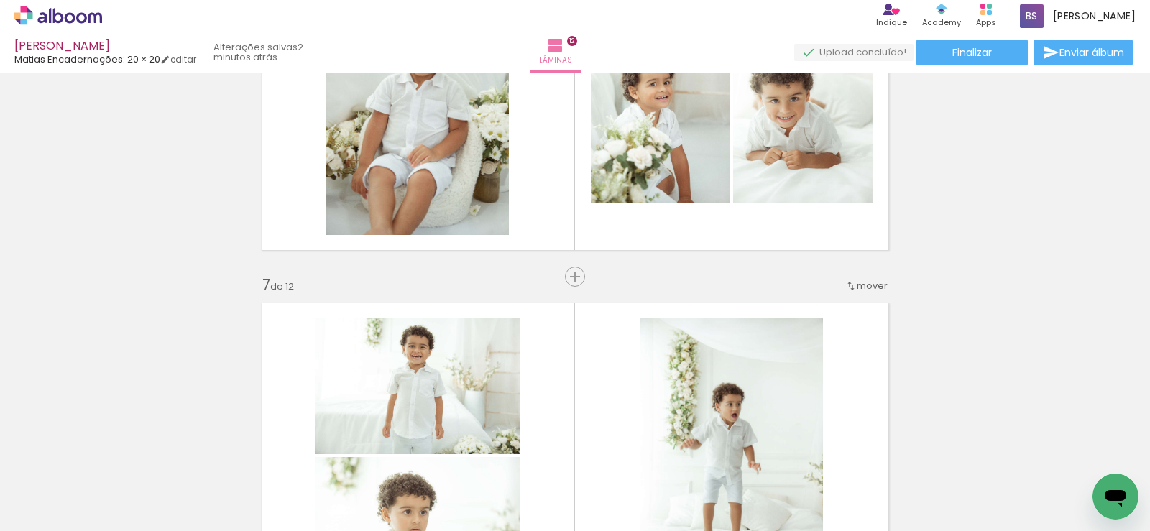
scroll to position [1869, 0]
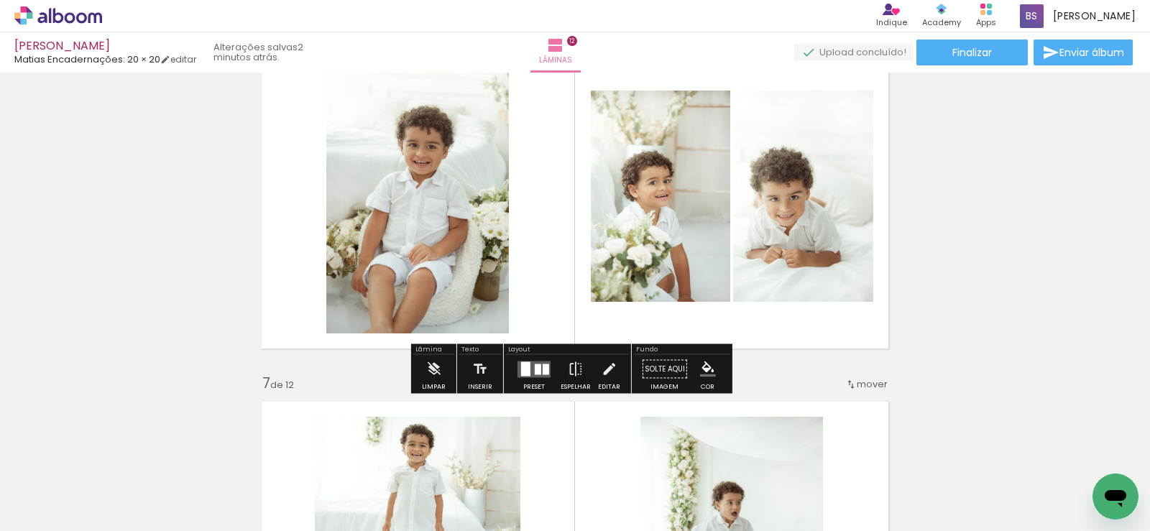
click at [525, 376] on quentale-layouter at bounding box center [534, 369] width 33 height 17
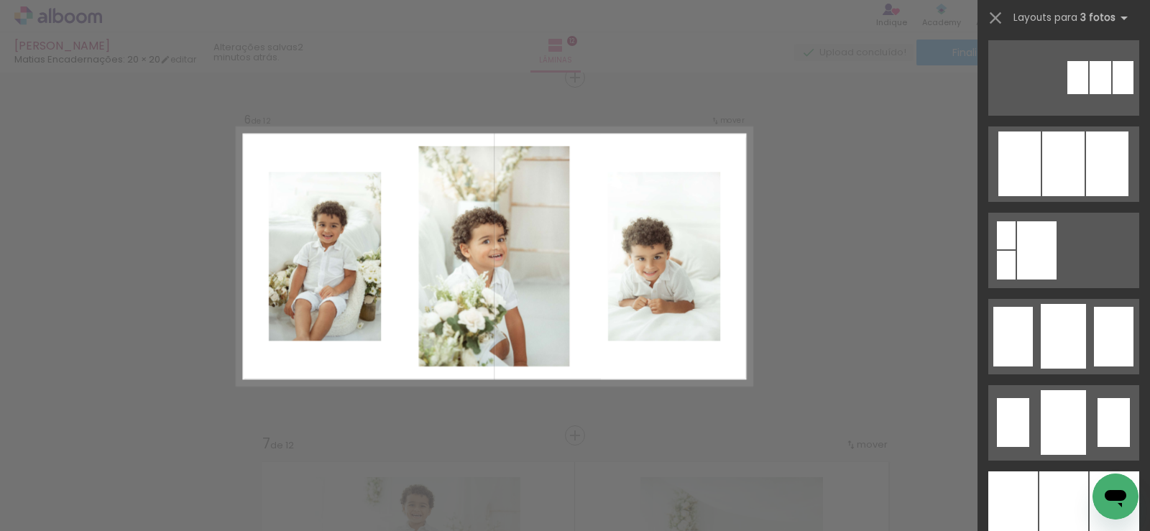
scroll to position [1006, 0]
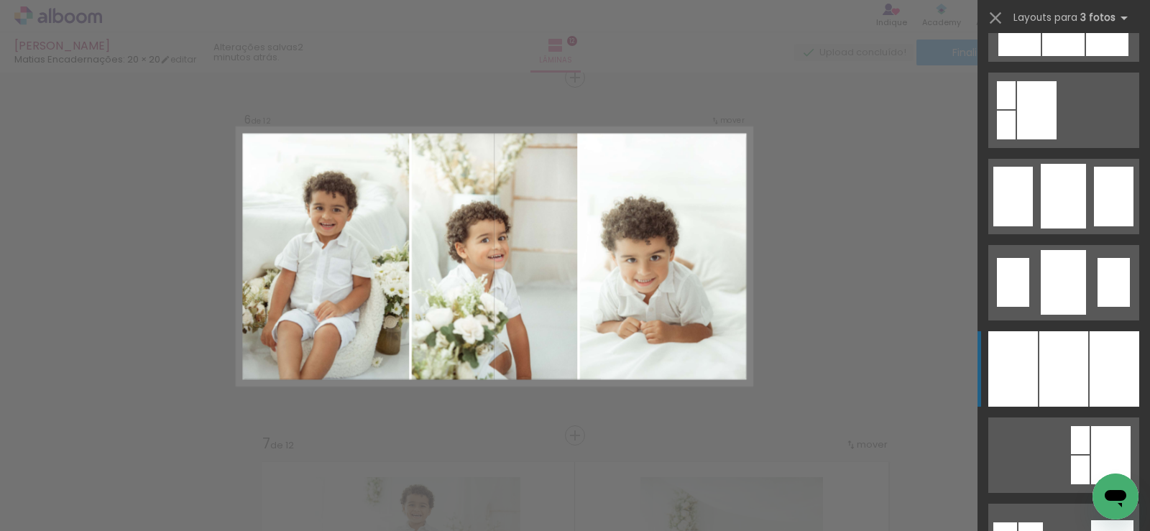
click at [1105, 377] on div at bounding box center [1115, 368] width 50 height 75
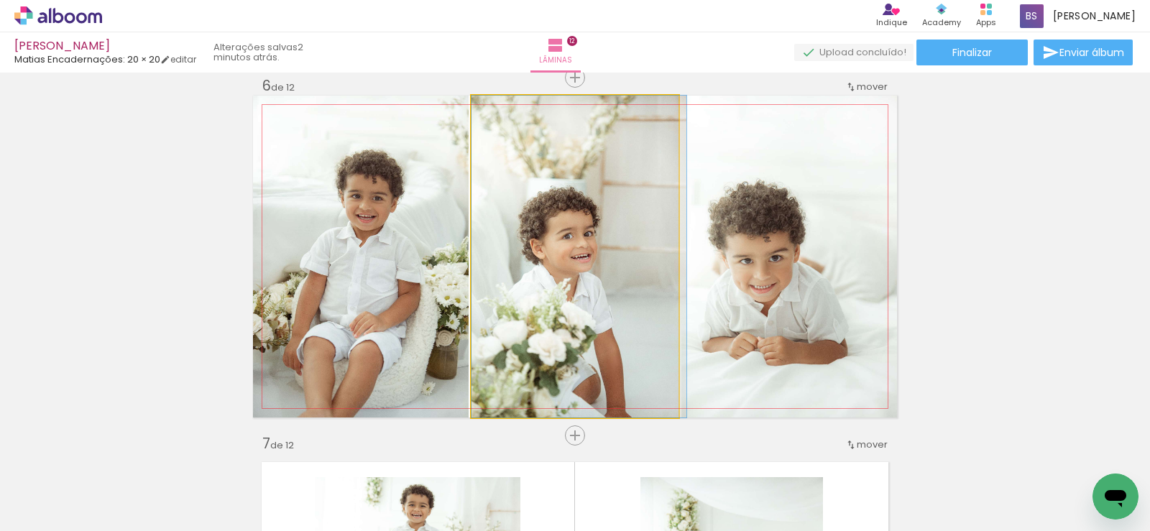
drag, startPoint x: 654, startPoint y: 277, endPoint x: 752, endPoint y: 279, distance: 97.8
click at [0, 0] on slot at bounding box center [0, 0] width 0 height 0
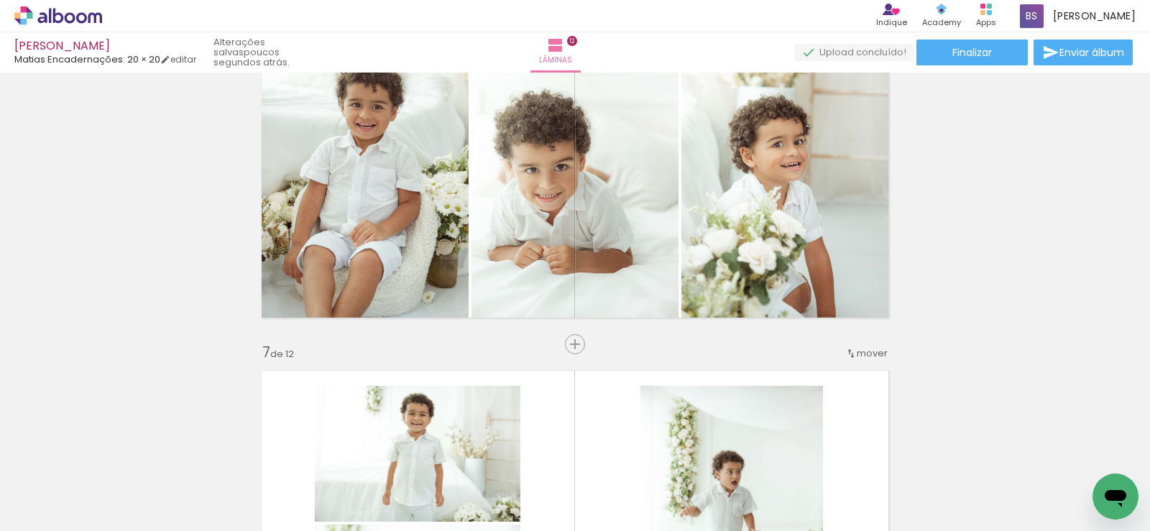
scroll to position [1897, 0]
